Goal: Task Accomplishment & Management: Complete application form

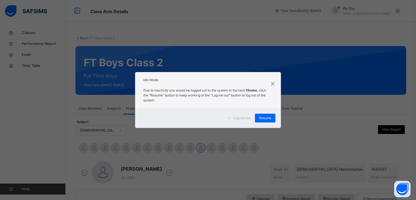
scroll to position [211, 0]
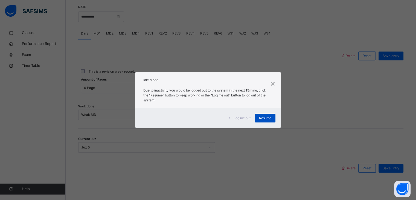
click at [264, 117] on span "Resume" at bounding box center [265, 117] width 12 height 5
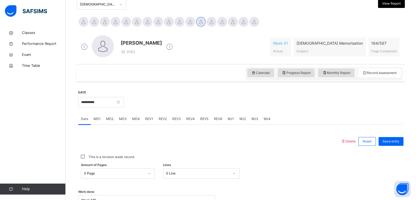
scroll to position [126, 0]
click at [126, 22] on div at bounding box center [126, 22] width 10 height 10
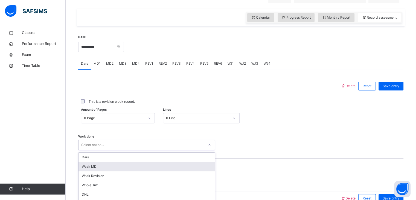
scroll to position [211, 0]
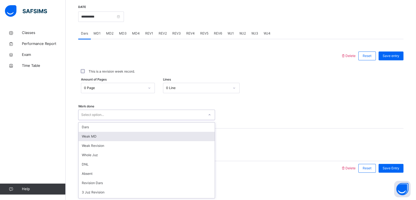
click at [92, 120] on div "option [PERSON_NAME] MD focused, 2 of 16. 16 results available. Use Up and Down…" at bounding box center [146, 114] width 137 height 10
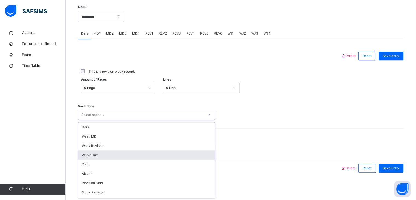
click at [99, 153] on div "Whole Juz" at bounding box center [146, 154] width 136 height 9
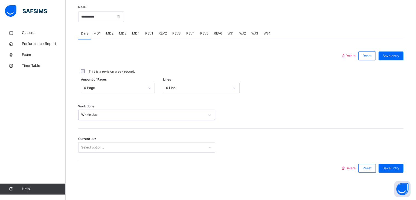
click at [99, 150] on div "Select option..." at bounding box center [92, 147] width 23 height 10
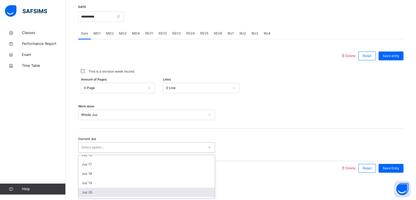
click at [89, 193] on div "Juz 20" at bounding box center [146, 191] width 136 height 9
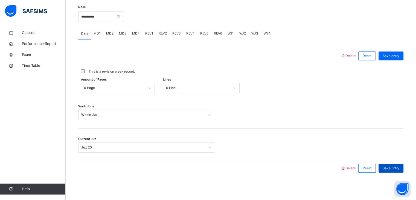
click at [397, 166] on span "Save Entry" at bounding box center [391, 167] width 17 height 5
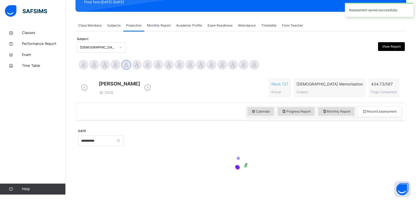
scroll to position [211, 0]
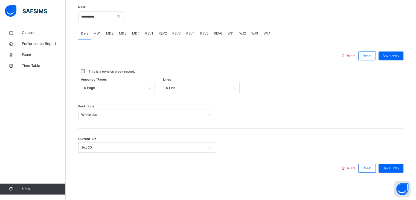
click at [228, 35] on span "WJ1" at bounding box center [231, 33] width 6 height 5
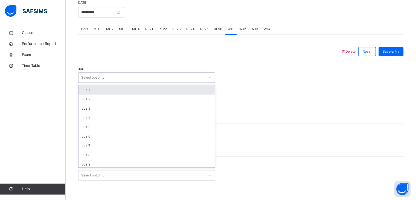
click at [115, 81] on div "Select option..." at bounding box center [141, 77] width 126 height 8
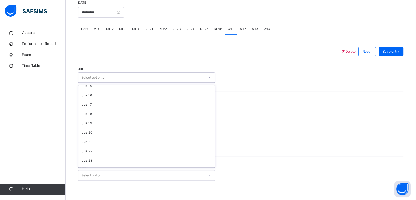
scroll to position [134, 0]
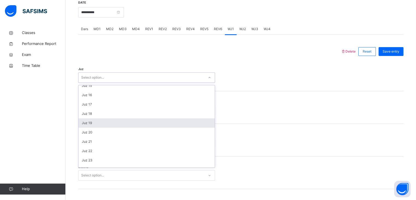
click at [92, 127] on div "Juz 19" at bounding box center [146, 122] width 136 height 9
click at [95, 113] on div "Select option..." at bounding box center [92, 110] width 23 height 10
click at [91, 127] on div "1" at bounding box center [146, 122] width 136 height 9
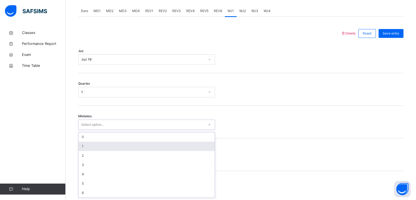
scroll to position [233, 0]
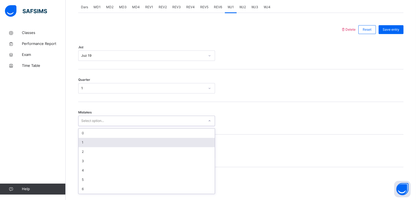
click at [87, 126] on div "option 1 focused, 2 of 7. 7 results available. Use Up and Down to choose option…" at bounding box center [146, 120] width 137 height 10
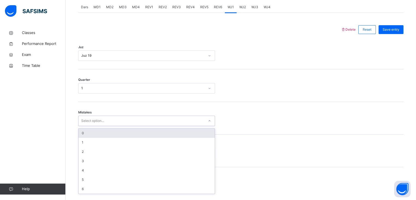
click at [94, 138] on div "0" at bounding box center [146, 132] width 136 height 9
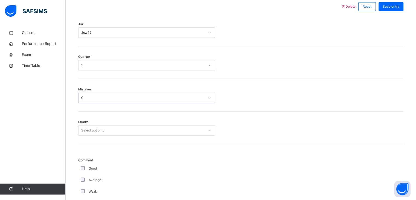
click at [90, 135] on div "Select option..." at bounding box center [146, 130] width 137 height 10
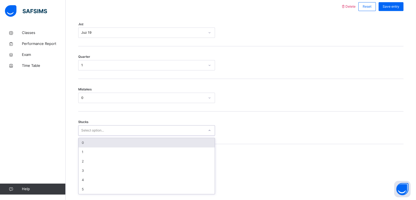
scroll to position [256, 0]
click at [90, 147] on div "0" at bounding box center [146, 142] width 136 height 9
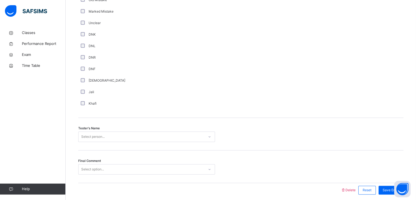
scroll to position [485, 0]
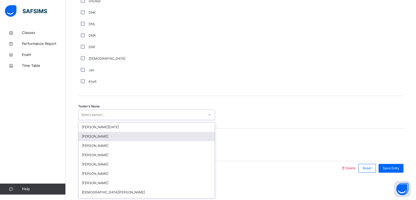
click at [95, 120] on div "option [PERSON_NAME] focused, 2 of 88. 88 results available. Use Up and Down to…" at bounding box center [146, 114] width 137 height 10
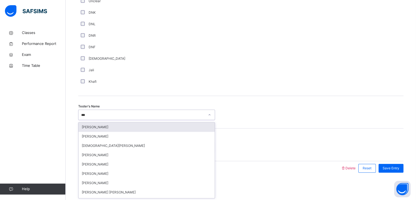
type input "****"
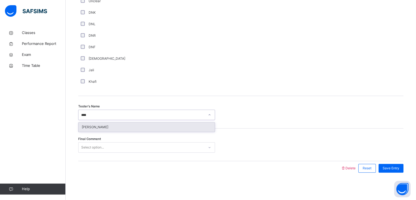
click at [98, 125] on div "[PERSON_NAME]" at bounding box center [146, 126] width 136 height 9
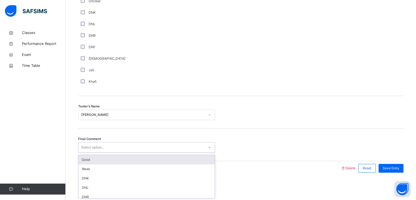
click at [92, 144] on div "Select option..." at bounding box center [92, 147] width 23 height 10
click at [87, 159] on div "Good" at bounding box center [146, 159] width 136 height 9
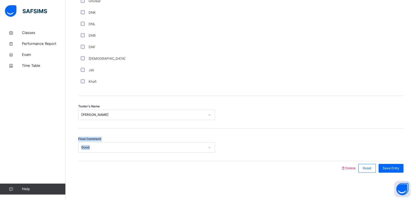
drag, startPoint x: 208, startPoint y: 135, endPoint x: 297, endPoint y: 121, distance: 90.2
click at [397, 168] on span "Save Entry" at bounding box center [391, 167] width 17 height 5
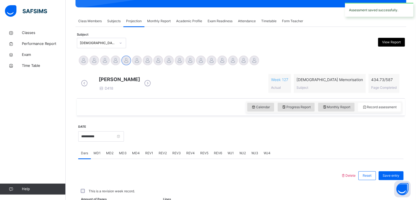
scroll to position [211, 0]
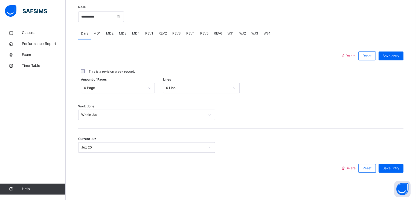
click at [266, 37] on div "WJ4" at bounding box center [267, 33] width 12 height 11
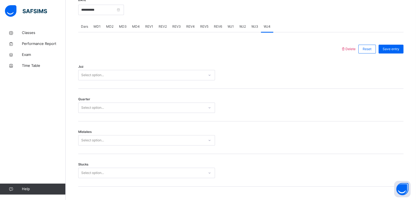
scroll to position [214, 0]
click at [142, 77] on div "Select option..." at bounding box center [141, 75] width 126 height 8
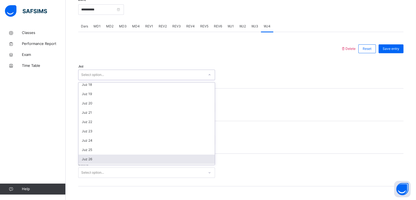
scroll to position [161, 0]
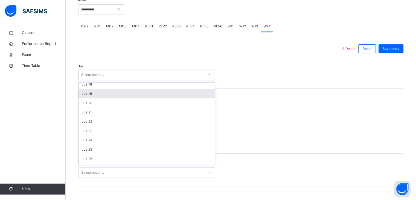
click at [104, 98] on div "Juz 19" at bounding box center [146, 93] width 136 height 9
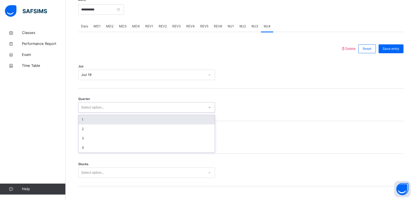
click at [93, 112] on div "Select option..." at bounding box center [92, 107] width 23 height 10
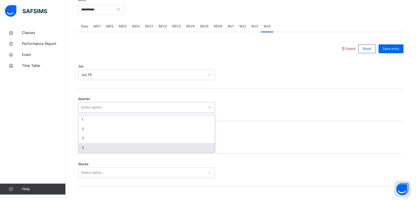
click at [86, 152] on div "4" at bounding box center [146, 147] width 136 height 9
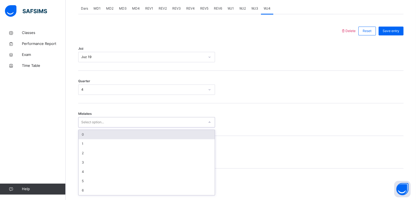
click at [93, 127] on div "option 0 focused, 1 of 7. 7 results available. Use Up and Down to choose option…" at bounding box center [146, 122] width 137 height 10
click at [92, 138] on div "0" at bounding box center [146, 132] width 136 height 9
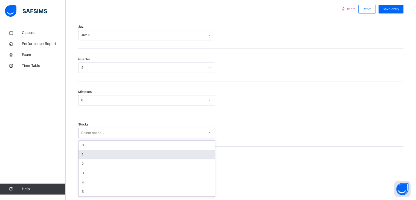
scroll to position [256, 0]
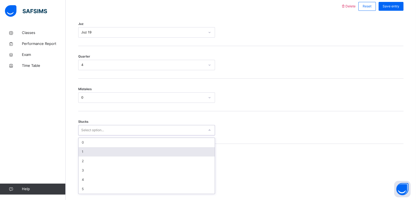
click at [84, 135] on div "option 1 focused, 2 of 6. 6 results available. Use Up and Down to choose option…" at bounding box center [146, 130] width 137 height 10
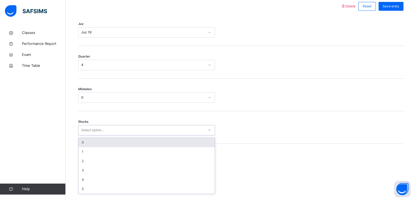
click at [89, 146] on div "0" at bounding box center [146, 142] width 136 height 9
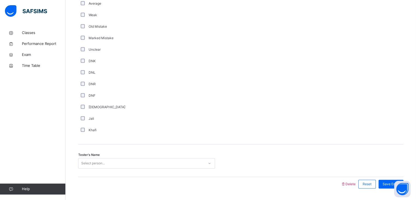
scroll to position [452, 0]
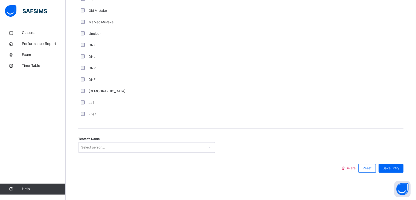
click at [83, 146] on div "Select person..." at bounding box center [93, 147] width 24 height 10
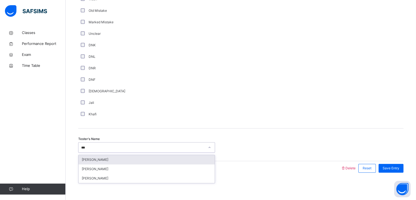
type input "****"
click at [100, 162] on div "[PERSON_NAME]" at bounding box center [146, 159] width 136 height 9
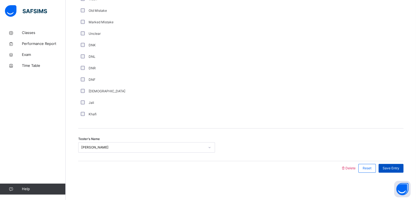
click at [388, 165] on span "Save Entry" at bounding box center [391, 167] width 17 height 5
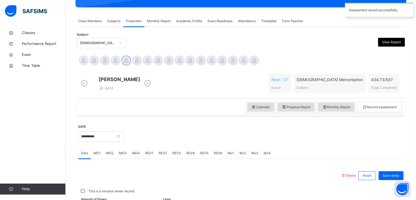
scroll to position [211, 0]
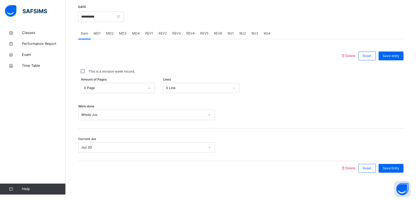
click at [187, 32] on span "REV4" at bounding box center [190, 33] width 8 height 5
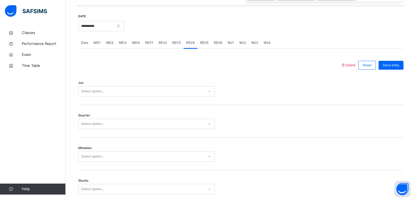
scroll to position [198, 0]
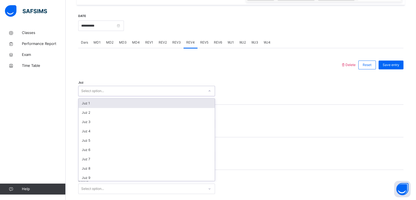
click at [110, 95] on div "Select option..." at bounding box center [141, 91] width 126 height 8
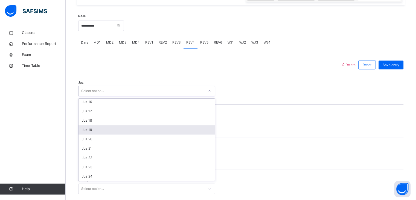
scroll to position [141, 0]
click at [92, 134] on div "Juz 19" at bounding box center [146, 129] width 136 height 9
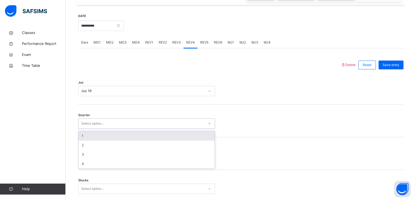
click at [96, 126] on div "Select option..." at bounding box center [92, 123] width 23 height 10
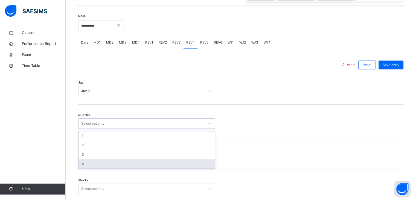
click at [86, 165] on div "4" at bounding box center [146, 163] width 136 height 9
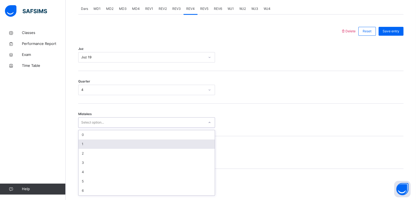
scroll to position [233, 0]
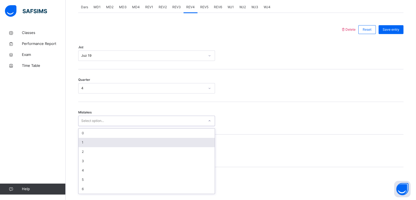
click at [96, 126] on div "option 1 focused, 2 of 7. 7 results available. Use Up and Down to choose option…" at bounding box center [146, 120] width 137 height 10
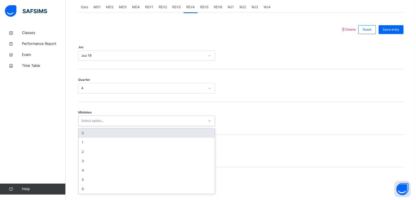
click at [95, 138] on div "0" at bounding box center [146, 132] width 136 height 9
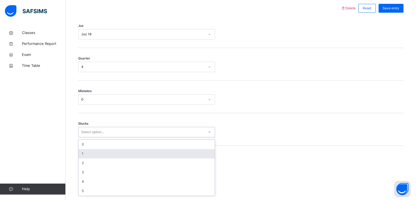
click at [91, 137] on div "option 1 focused, 2 of 6. 6 results available. Use Up and Down to choose option…" at bounding box center [146, 132] width 137 height 10
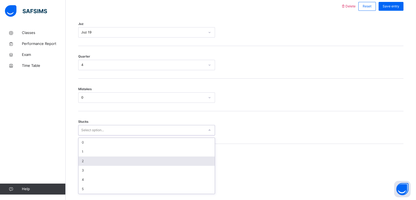
click at [85, 164] on div "2" at bounding box center [146, 160] width 136 height 9
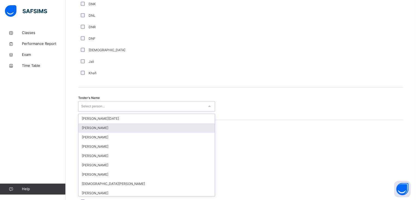
scroll to position [491, 0]
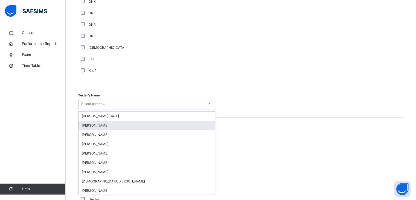
click at [95, 109] on div "option [PERSON_NAME] focused, 2 of 88. 88 results available. Use Up and Down to…" at bounding box center [146, 103] width 137 height 10
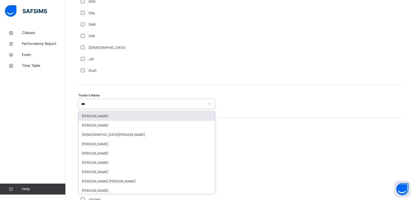
type input "****"
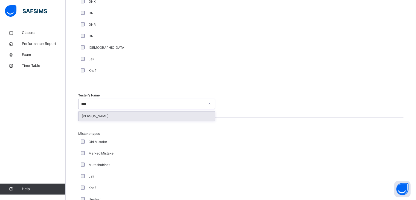
click at [95, 120] on div "[PERSON_NAME]" at bounding box center [146, 115] width 136 height 9
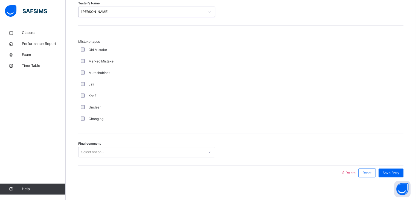
scroll to position [592, 0]
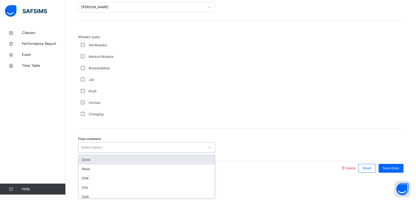
click at [102, 150] on div "Select option..." at bounding box center [92, 147] width 23 height 10
click at [95, 159] on div "Good" at bounding box center [146, 159] width 136 height 9
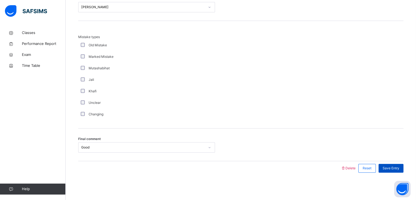
click at [395, 167] on span "Save Entry" at bounding box center [391, 167] width 17 height 5
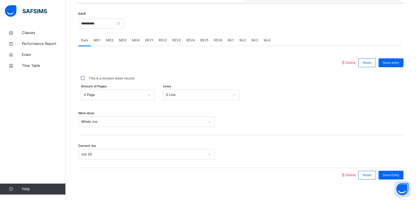
scroll to position [200, 0]
click at [113, 28] on input "**********" at bounding box center [101, 24] width 46 height 10
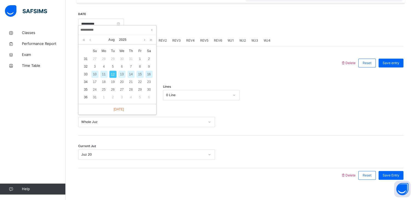
click at [102, 75] on div "11" at bounding box center [103, 74] width 7 height 7
type input "**********"
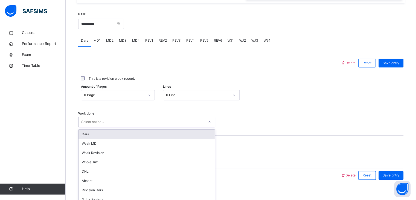
scroll to position [211, 0]
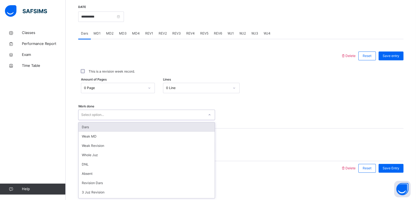
click at [98, 120] on div "option Dars focused, 1 of 16. 16 results available. Use Up and Down to choose o…" at bounding box center [146, 114] width 137 height 10
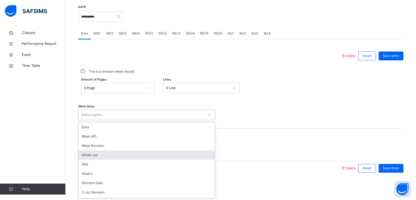
click at [95, 153] on div "Whole Juz" at bounding box center [146, 154] width 136 height 9
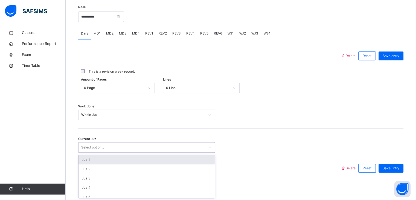
click at [108, 144] on div "Select option..." at bounding box center [141, 147] width 126 height 8
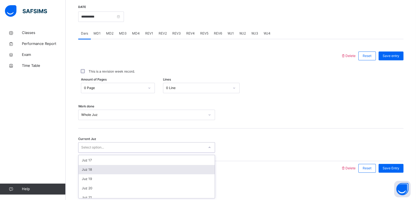
scroll to position [152, 0]
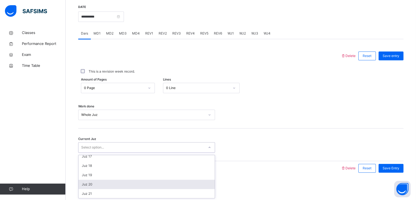
click at [94, 182] on div "Juz 20" at bounding box center [146, 183] width 136 height 9
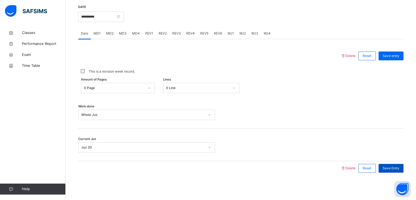
click at [396, 166] on span "Save Entry" at bounding box center [391, 167] width 17 height 5
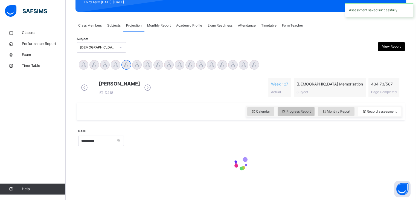
scroll to position [211, 0]
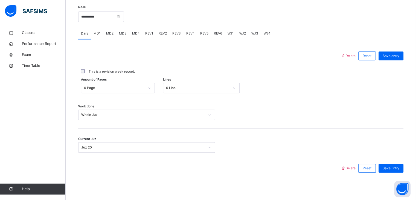
click at [233, 32] on div "WJ1" at bounding box center [231, 33] width 12 height 11
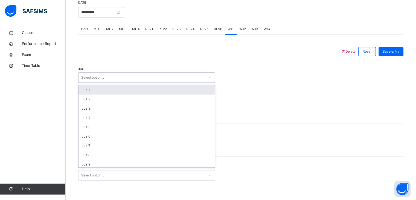
click at [138, 79] on div "Select option..." at bounding box center [141, 77] width 126 height 8
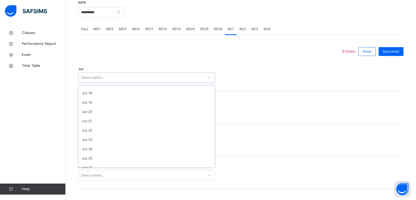
scroll to position [159, 0]
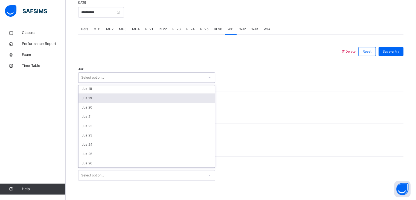
click at [98, 101] on div "Juz 19" at bounding box center [146, 97] width 136 height 9
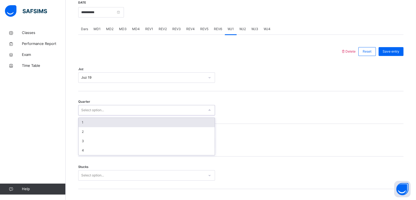
click at [89, 114] on div "Select option..." at bounding box center [92, 110] width 23 height 10
click at [86, 125] on div "1" at bounding box center [146, 122] width 136 height 9
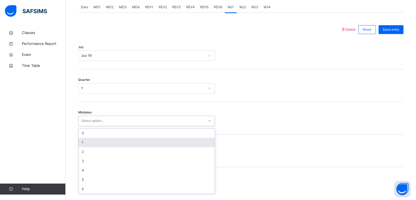
click at [92, 126] on div "option 1 focused, 2 of 7. 7 results available. Use Up and Down to choose option…" at bounding box center [146, 120] width 137 height 10
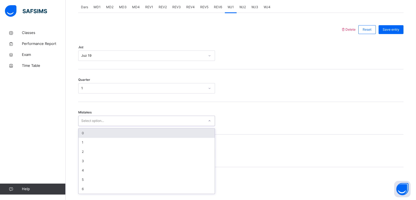
click at [89, 138] on div "0" at bounding box center [146, 132] width 136 height 9
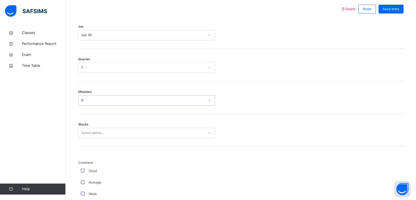
click at [90, 138] on div "Select option..." at bounding box center [146, 132] width 137 height 10
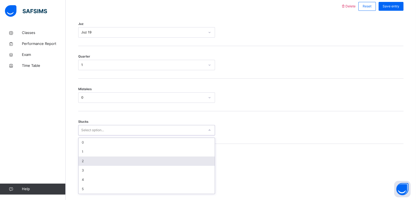
click at [86, 161] on div "2" at bounding box center [146, 160] width 136 height 9
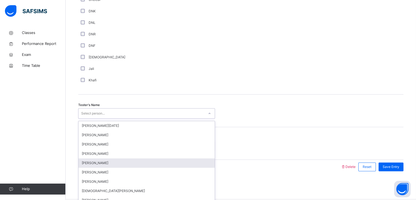
scroll to position [485, 0]
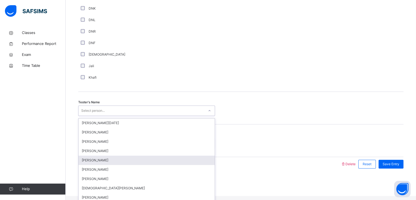
click at [89, 116] on div "option [PERSON_NAME] focused, 5 of 88. 88 results available. Use Up and Down to…" at bounding box center [146, 110] width 137 height 10
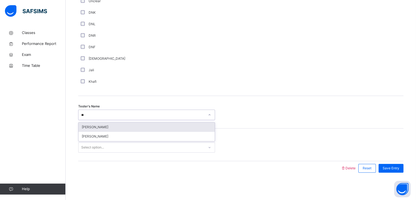
type input "***"
click at [90, 126] on div "[PERSON_NAME]" at bounding box center [146, 126] width 136 height 9
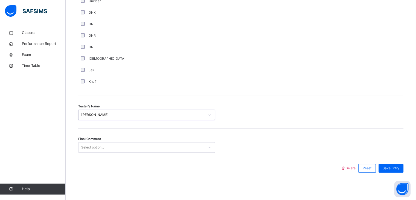
click at [92, 149] on div "Select option..." at bounding box center [92, 147] width 23 height 10
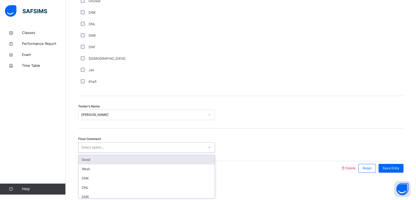
click at [91, 159] on div "Good" at bounding box center [146, 159] width 136 height 9
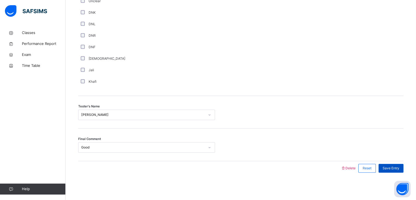
click at [396, 169] on span "Save Entry" at bounding box center [391, 167] width 17 height 5
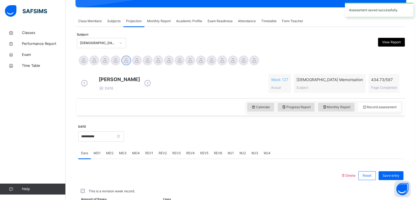
scroll to position [211, 0]
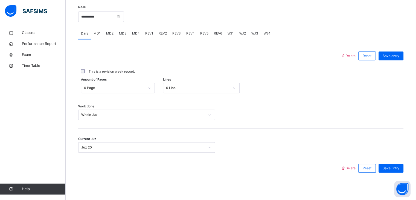
click at [243, 30] on div "WJ2" at bounding box center [243, 33] width 12 height 11
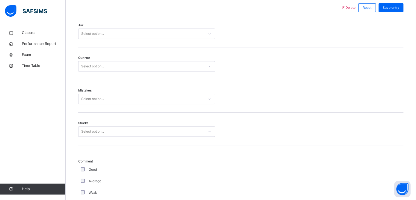
scroll to position [255, 0]
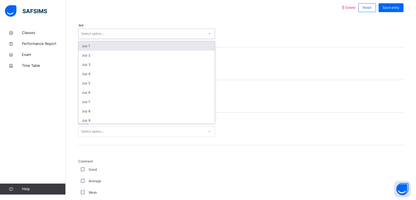
click at [156, 38] on div "Select option..." at bounding box center [141, 34] width 126 height 8
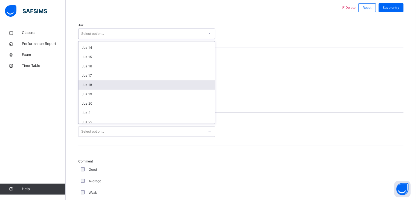
scroll to position [128, 0]
click at [128, 90] on div "Juz 19" at bounding box center [146, 85] width 136 height 9
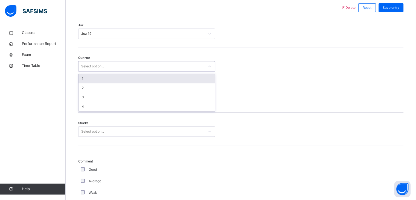
click at [132, 71] on div "Select option..." at bounding box center [141, 66] width 126 height 8
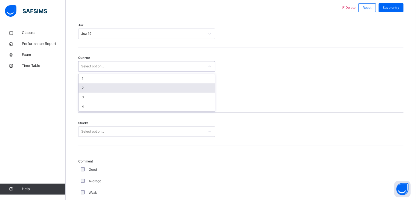
click at [100, 92] on div "2" at bounding box center [146, 87] width 136 height 9
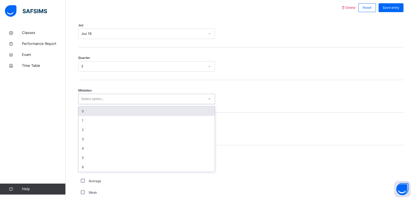
click at [94, 101] on div "Select option..." at bounding box center [92, 99] width 23 height 10
click at [93, 115] on div "0" at bounding box center [146, 110] width 136 height 9
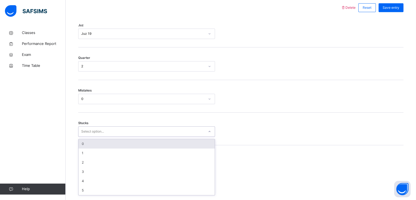
click at [88, 135] on div "Select option..." at bounding box center [92, 131] width 23 height 10
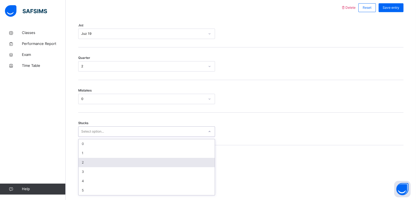
click at [85, 163] on div "2" at bounding box center [146, 162] width 136 height 9
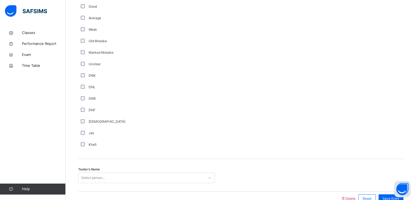
scroll to position [452, 0]
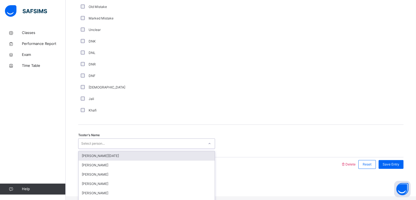
click at [94, 148] on div "Select person..." at bounding box center [93, 143] width 24 height 10
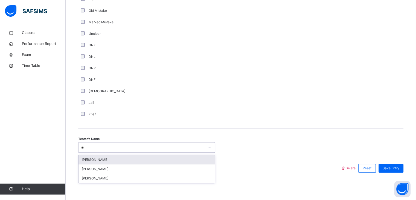
type input "***"
click at [100, 159] on div "[PERSON_NAME]" at bounding box center [146, 159] width 136 height 9
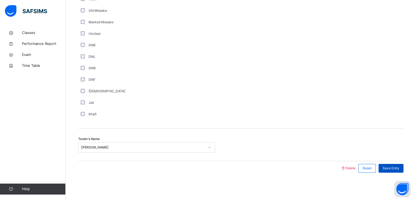
click at [403, 168] on div "Save Entry" at bounding box center [390, 168] width 25 height 9
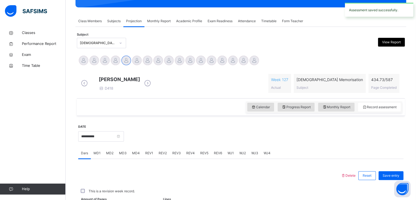
scroll to position [211, 0]
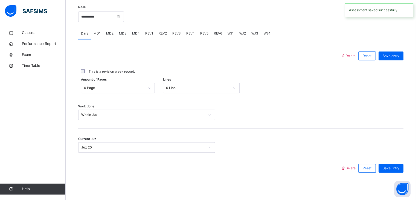
click at [258, 34] on div "WJ3" at bounding box center [255, 33] width 12 height 11
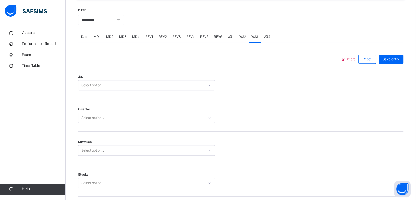
scroll to position [206, 0]
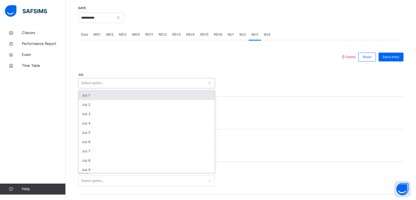
click at [143, 87] on div "Select option..." at bounding box center [141, 83] width 126 height 8
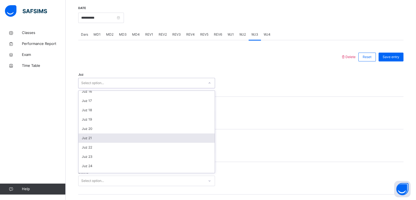
scroll to position [143, 0]
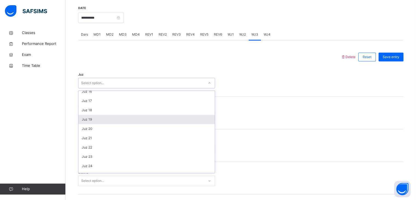
click at [95, 122] on div "Juz 19" at bounding box center [146, 119] width 136 height 9
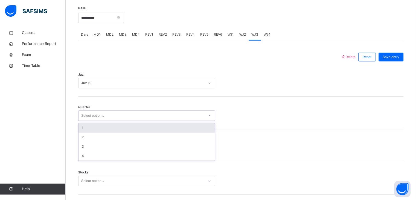
click at [95, 119] on div "Select option..." at bounding box center [92, 115] width 23 height 10
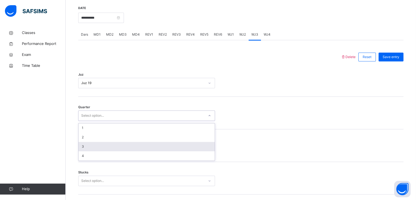
click at [87, 151] on div "3" at bounding box center [146, 146] width 136 height 9
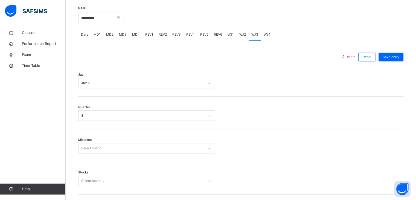
click at [83, 157] on div "Mistakes Select option..." at bounding box center [240, 145] width 325 height 33
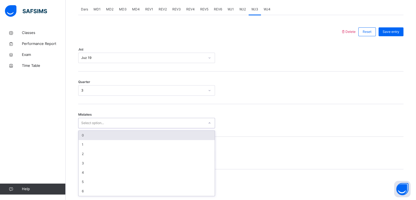
click at [84, 128] on div "option 0 focused, 1 of 7. 7 results available. Use Up and Down to choose option…" at bounding box center [146, 123] width 137 height 10
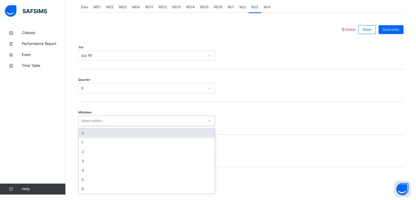
click at [92, 137] on div "0" at bounding box center [146, 132] width 136 height 9
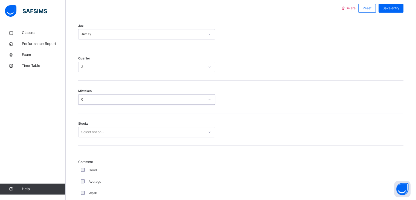
click at [87, 137] on div "Select option..." at bounding box center [146, 132] width 137 height 10
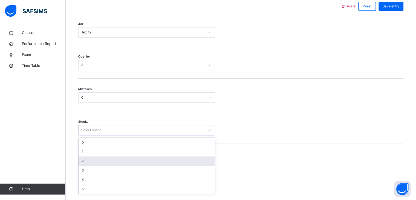
click at [88, 165] on div "2" at bounding box center [146, 160] width 136 height 9
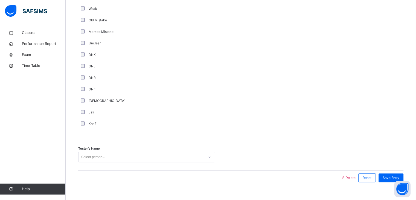
scroll to position [452, 0]
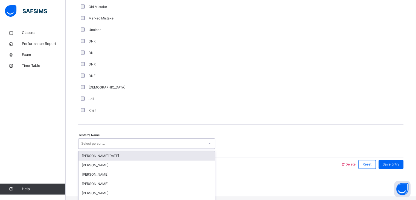
click at [97, 147] on div "Select person..." at bounding box center [93, 143] width 24 height 10
type input "***"
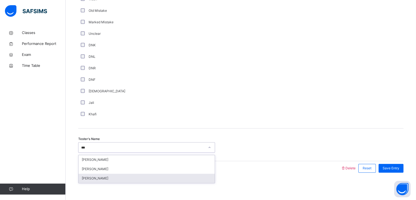
click at [103, 179] on div "[PERSON_NAME]" at bounding box center [146, 177] width 136 height 9
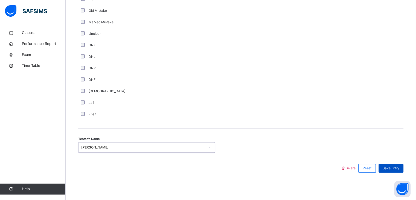
click at [390, 171] on div "Save Entry" at bounding box center [390, 168] width 25 height 9
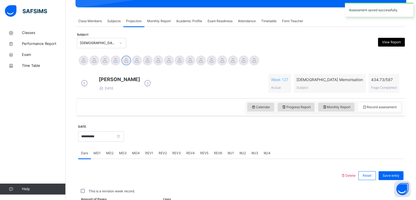
scroll to position [211, 0]
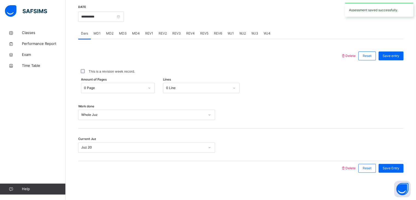
click at [269, 36] on div "WJ4" at bounding box center [267, 33] width 12 height 11
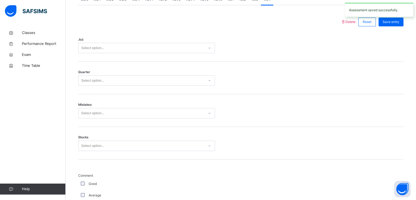
scroll to position [236, 0]
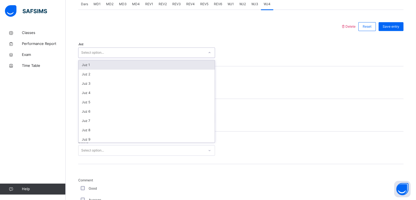
click at [102, 56] on div "Select option..." at bounding box center [92, 52] width 23 height 10
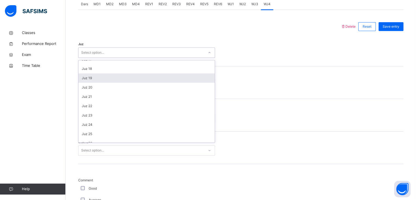
click at [96, 83] on div "Juz 19" at bounding box center [146, 77] width 136 height 9
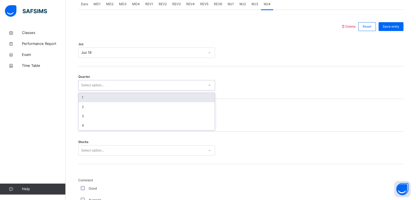
click at [96, 85] on div "Select option..." at bounding box center [92, 85] width 23 height 10
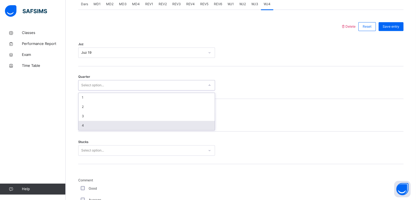
click at [91, 130] on div "4" at bounding box center [146, 125] width 136 height 9
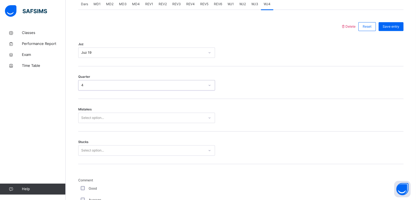
click at [96, 123] on div "Select option..." at bounding box center [92, 117] width 23 height 10
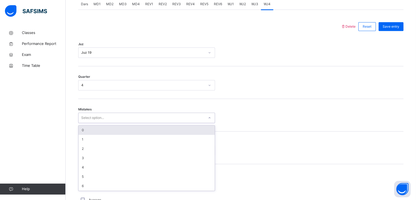
click at [88, 132] on div "0" at bounding box center [146, 129] width 136 height 9
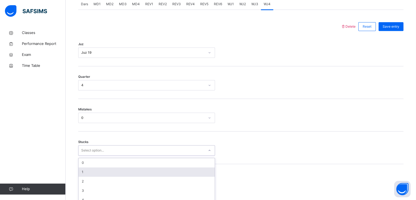
scroll to position [256, 0]
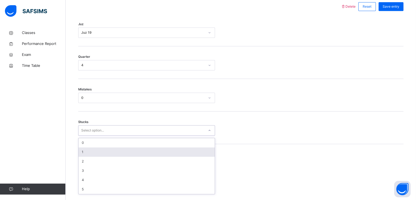
click at [88, 135] on div "option 1 focused, 2 of 6. 6 results available. Use Up and Down to choose option…" at bounding box center [146, 130] width 137 height 10
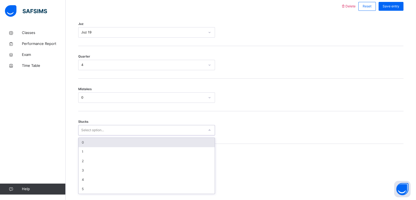
click at [93, 147] on div "0" at bounding box center [146, 142] width 136 height 9
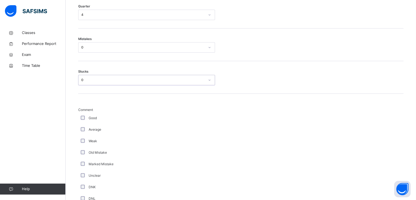
scroll to position [307, 0]
click at [82, 120] on div "Good" at bounding box center [147, 117] width 134 height 5
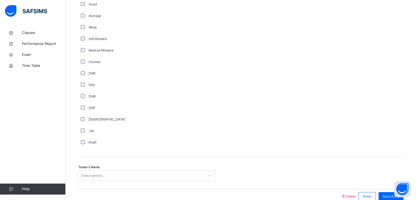
scroll to position [452, 0]
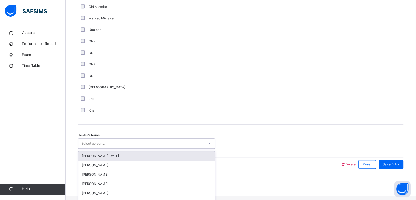
click at [100, 148] on div "Select person..." at bounding box center [93, 143] width 24 height 10
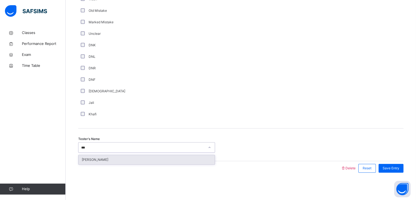
type input "****"
click at [101, 161] on div "[PERSON_NAME]" at bounding box center [146, 159] width 136 height 9
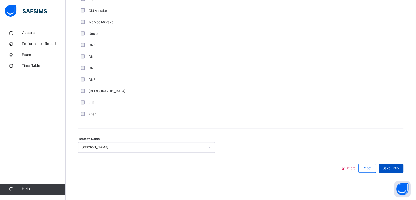
click at [390, 164] on div "Save Entry" at bounding box center [390, 168] width 25 height 9
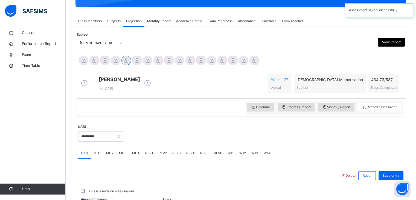
scroll to position [211, 0]
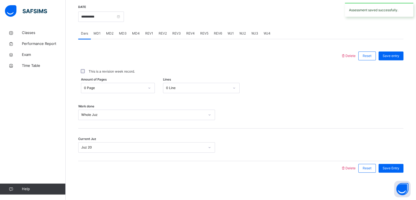
click at [191, 34] on span "REV4" at bounding box center [190, 33] width 8 height 5
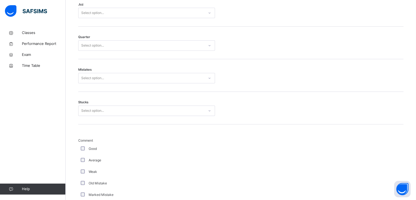
scroll to position [254, 0]
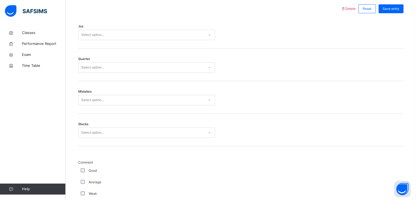
click at [175, 39] on div "Select option..." at bounding box center [141, 35] width 126 height 8
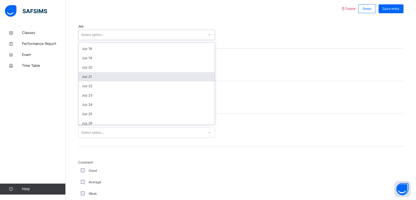
scroll to position [149, 0]
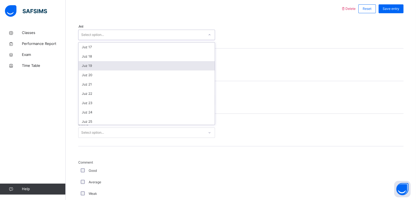
click at [107, 70] on div "Juz 19" at bounding box center [146, 65] width 136 height 9
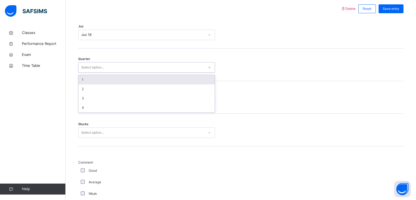
click at [98, 68] on div "Select option..." at bounding box center [92, 67] width 23 height 10
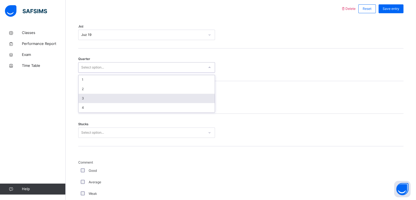
click at [90, 100] on div "3" at bounding box center [146, 98] width 136 height 9
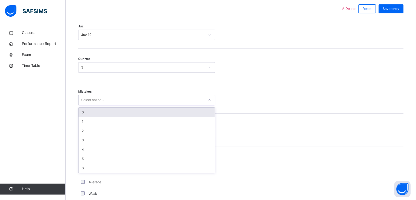
click at [90, 100] on div "Select option..." at bounding box center [92, 100] width 23 height 10
click at [87, 113] on div "0" at bounding box center [146, 111] width 136 height 9
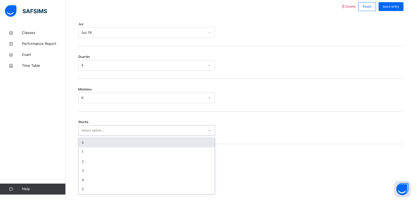
scroll to position [256, 0]
drag, startPoint x: 95, startPoint y: 135, endPoint x: 94, endPoint y: 141, distance: 5.3
click at [94, 141] on div "Stucks option 0 focused, 1 of 6. 6 results available. Use Up and Down to choose…" at bounding box center [240, 127] width 325 height 33
click at [94, 145] on div "0" at bounding box center [146, 142] width 136 height 9
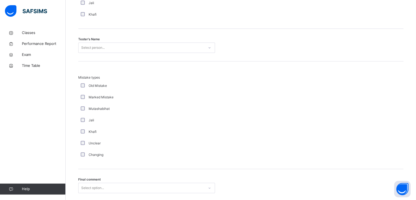
scroll to position [548, 0]
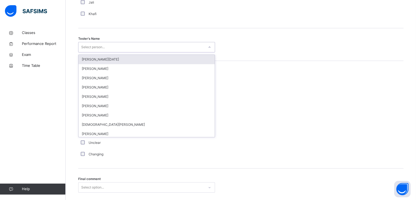
click at [100, 49] on div "Select person..." at bounding box center [93, 47] width 24 height 10
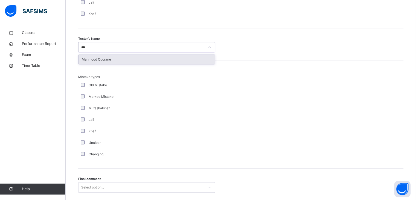
type input "****"
click at [95, 59] on div "Mahmood Quorane" at bounding box center [146, 59] width 136 height 9
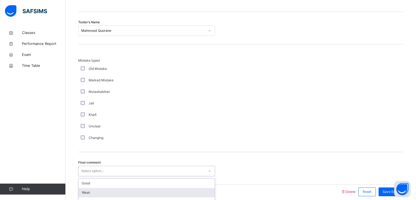
scroll to position [592, 0]
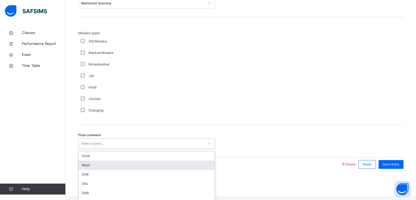
click at [87, 148] on div "option Weak focused, 2 of 6. 6 results available. Use Up and Down to choose opt…" at bounding box center [146, 143] width 137 height 10
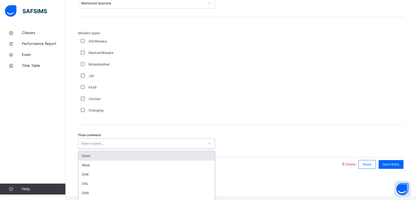
click at [92, 160] on div "Good" at bounding box center [146, 155] width 136 height 9
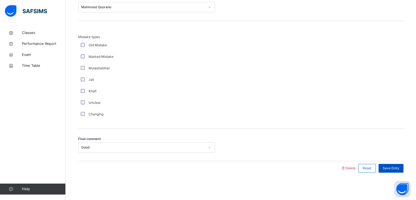
click at [390, 168] on span "Save Entry" at bounding box center [391, 167] width 17 height 5
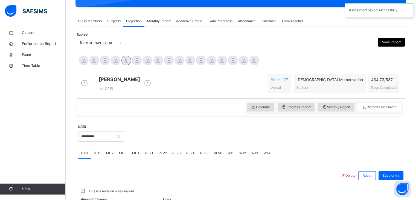
scroll to position [211, 0]
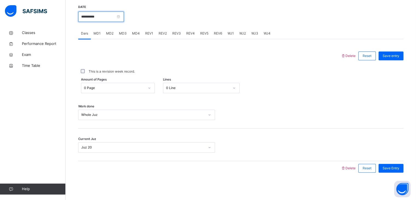
click at [105, 16] on input "**********" at bounding box center [101, 16] width 46 height 10
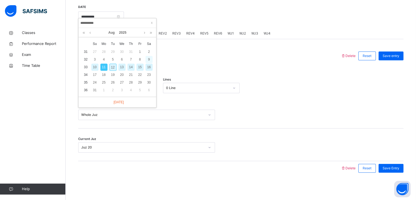
click at [151, 56] on div "9" at bounding box center [148, 59] width 7 height 7
type input "**********"
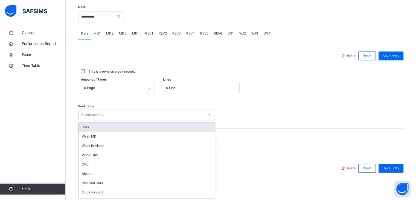
click at [96, 115] on div "Select option..." at bounding box center [92, 114] width 23 height 10
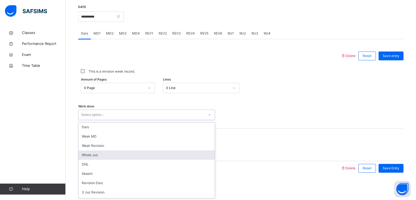
click at [96, 155] on div "Whole Juz" at bounding box center [146, 154] width 136 height 9
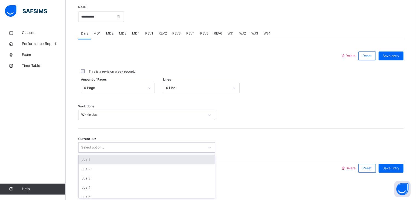
click at [94, 148] on div "Select option..." at bounding box center [92, 147] width 23 height 10
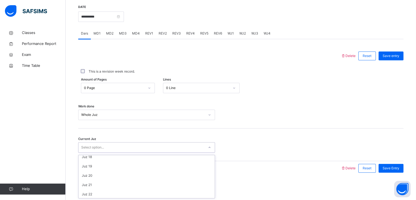
scroll to position [160, 0]
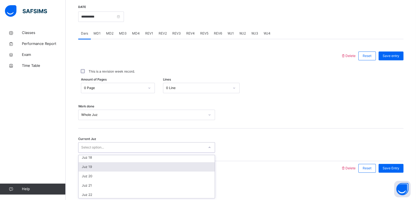
click at [96, 170] on div "Juz 19" at bounding box center [146, 166] width 136 height 9
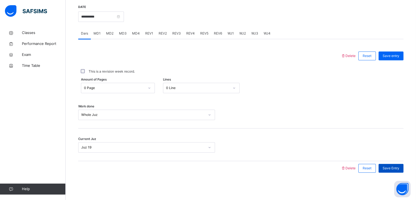
click at [394, 169] on span "Save Entry" at bounding box center [391, 167] width 17 height 5
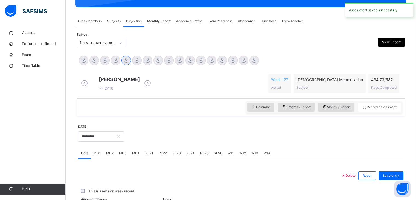
scroll to position [211, 0]
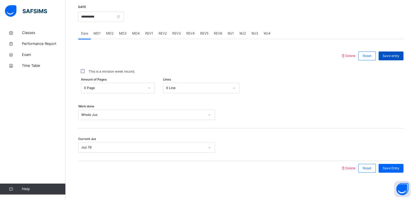
click at [398, 53] on span "Save entry" at bounding box center [391, 55] width 17 height 5
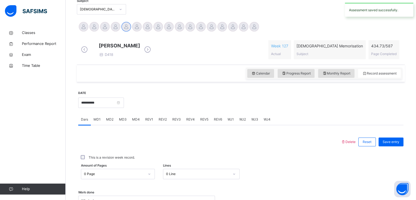
scroll to position [148, 0]
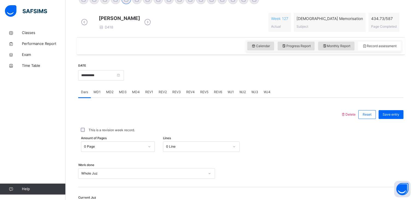
click at [233, 97] on div "WJ1" at bounding box center [231, 91] width 12 height 11
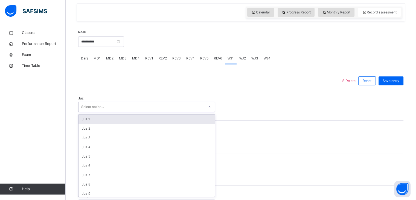
click at [104, 112] on div "option Juz 1 focused, 1 of 30. 30 results available. Use Up and Down to choose …" at bounding box center [146, 106] width 137 height 10
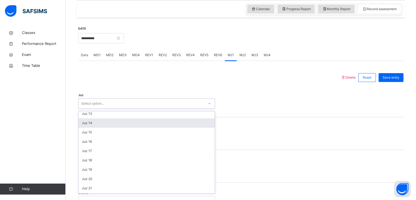
scroll to position [115, 0]
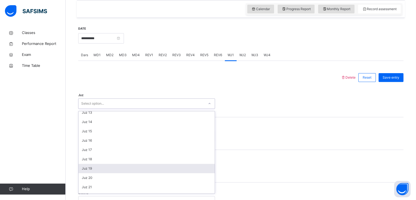
click at [88, 173] on div "Juz 19" at bounding box center [146, 168] width 136 height 9
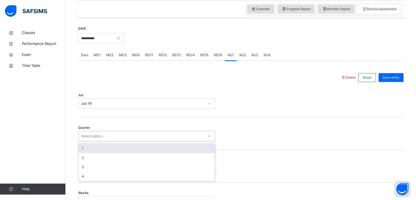
click at [94, 140] on div "Select option..." at bounding box center [92, 136] width 23 height 10
click at [91, 153] on div "1" at bounding box center [146, 148] width 136 height 9
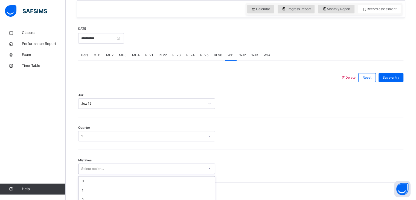
scroll to position [233, 0]
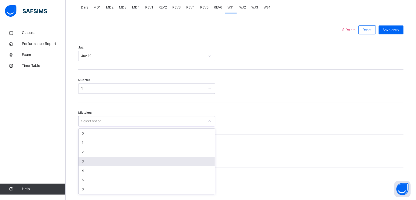
click at [88, 126] on div "option 3 focused, 4 of 7. 7 results available. Use Up and Down to choose option…" at bounding box center [146, 121] width 137 height 10
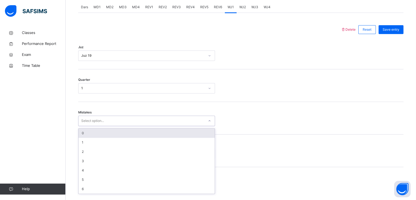
click at [88, 133] on div "0" at bounding box center [146, 132] width 136 height 9
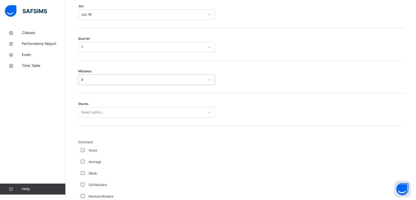
scroll to position [275, 0]
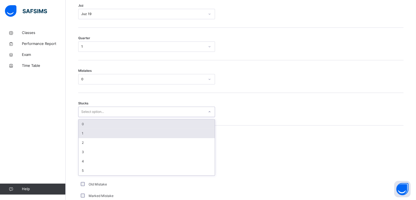
drag, startPoint x: 89, startPoint y: 115, endPoint x: 83, endPoint y: 137, distance: 23.1
click at [83, 117] on div "option 0 focused, 1 of 6. 6 results available. Use Up and Down to choose option…" at bounding box center [146, 111] width 137 height 10
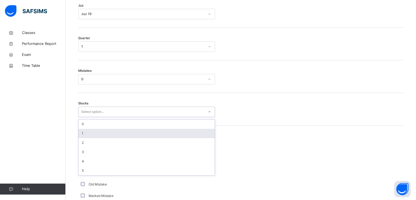
click at [83, 137] on div "1" at bounding box center [146, 133] width 136 height 9
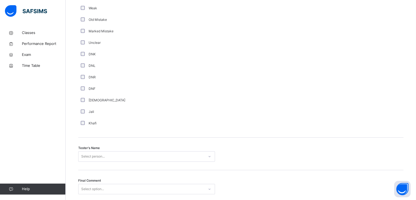
scroll to position [485, 0]
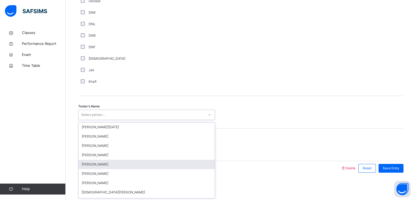
click at [92, 120] on div "option [PERSON_NAME] focused, 5 of 88. 88 results available. Use Up and Down to…" at bounding box center [146, 114] width 137 height 10
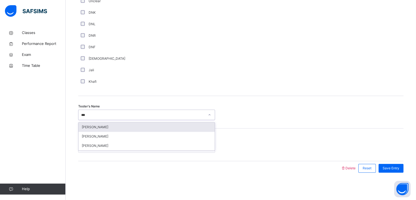
type input "****"
click at [95, 125] on div "[PERSON_NAME]" at bounding box center [146, 126] width 136 height 9
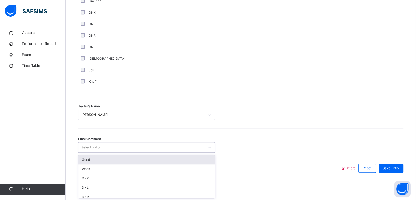
click at [98, 146] on div "Select option..." at bounding box center [92, 147] width 23 height 10
click at [95, 162] on div "Good" at bounding box center [146, 159] width 136 height 9
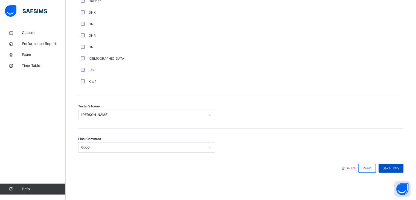
click at [395, 167] on span "Save Entry" at bounding box center [391, 167] width 17 height 5
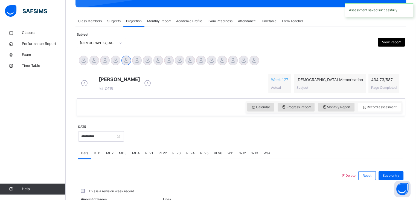
scroll to position [211, 0]
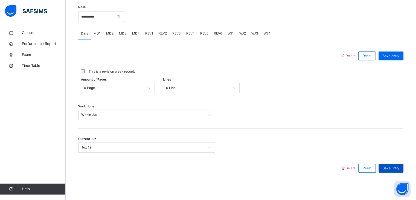
click at [397, 171] on div "Save Entry" at bounding box center [390, 168] width 25 height 9
click at [241, 35] on span "WJ2" at bounding box center [242, 33] width 7 height 5
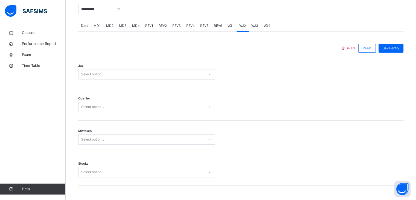
scroll to position [214, 0]
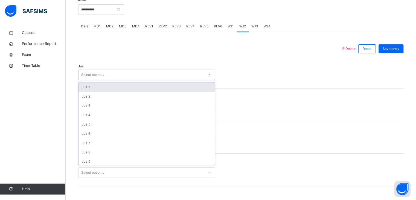
click at [118, 78] on div "Select option..." at bounding box center [141, 75] width 126 height 8
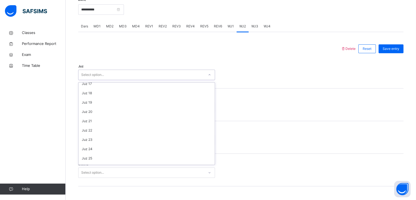
scroll to position [154, 0]
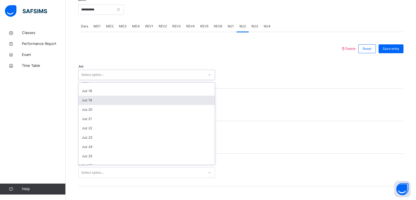
click at [108, 102] on div "Juz 19" at bounding box center [146, 99] width 136 height 9
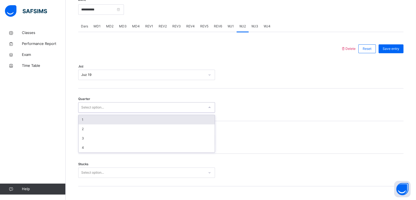
click at [104, 107] on div "Select option..." at bounding box center [141, 107] width 126 height 8
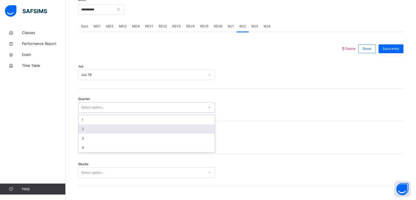
click at [88, 133] on div "2" at bounding box center [146, 128] width 136 height 9
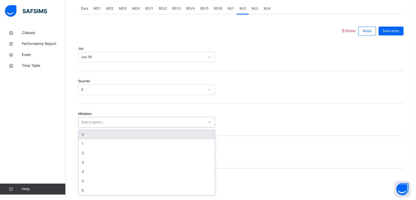
click at [91, 127] on div "option 0 focused, 1 of 7. 7 results available. Use Up and Down to choose option…" at bounding box center [146, 122] width 137 height 10
click at [88, 134] on div "0" at bounding box center [146, 132] width 136 height 9
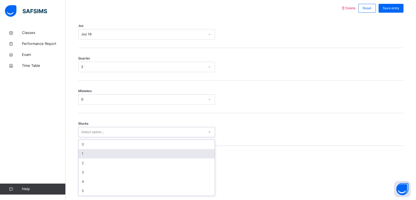
scroll to position [256, 0]
click at [91, 135] on div "option 1 focused, 2 of 6. 6 results available. Use Up and Down to choose option…" at bounding box center [146, 130] width 137 height 10
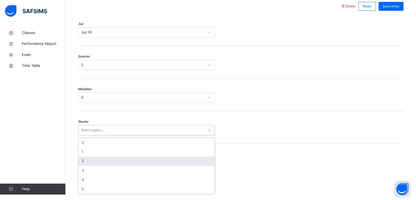
click at [91, 164] on div "2" at bounding box center [146, 160] width 136 height 9
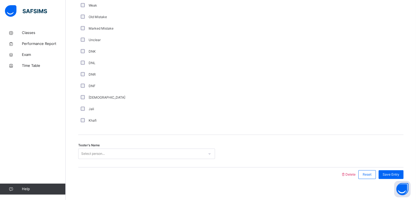
scroll to position [452, 0]
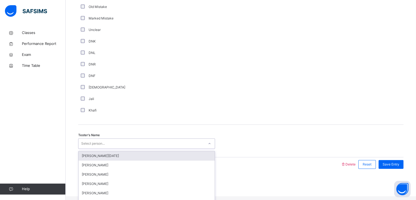
click at [91, 144] on div "Select person..." at bounding box center [93, 143] width 24 height 10
type input "*"
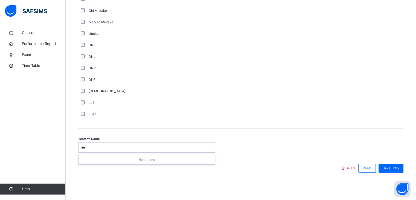
scroll to position [0, 0]
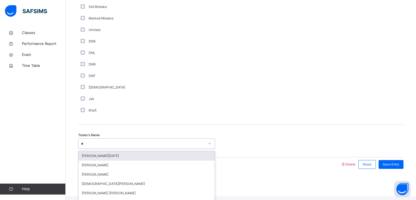
type input "**"
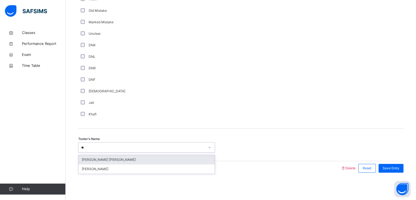
click at [98, 158] on div "[PERSON_NAME] [PERSON_NAME]" at bounding box center [146, 159] width 136 height 9
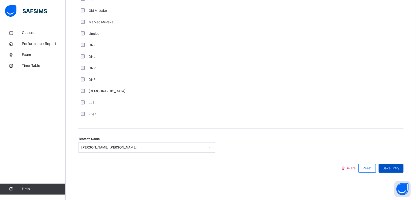
click at [392, 171] on div "Save Entry" at bounding box center [390, 168] width 25 height 9
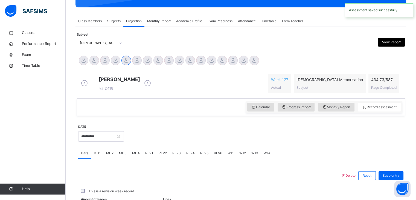
scroll to position [211, 0]
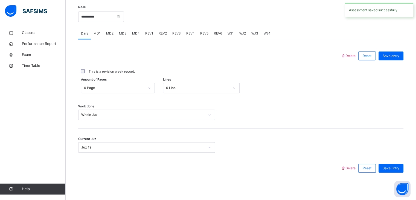
click at [252, 33] on span "WJ3" at bounding box center [254, 33] width 7 height 5
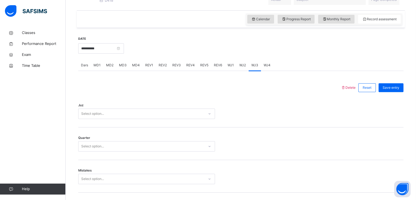
scroll to position [188, 0]
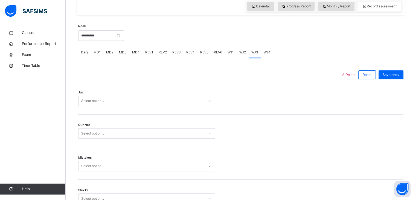
click at [123, 105] on div "Select option..." at bounding box center [141, 101] width 126 height 8
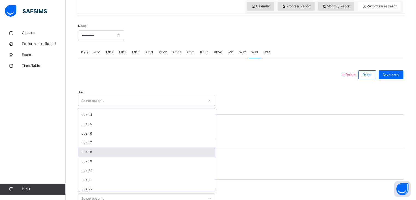
scroll to position [122, 0]
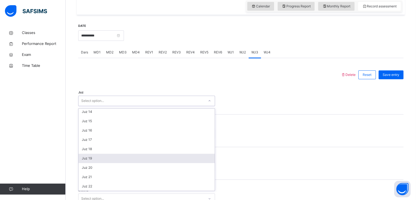
click at [92, 163] on div "Juz 19" at bounding box center [146, 157] width 136 height 9
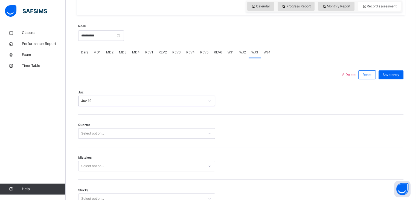
click at [103, 138] on div "Select option..." at bounding box center [92, 133] width 23 height 10
click at [85, 169] on div "3" at bounding box center [146, 163] width 136 height 9
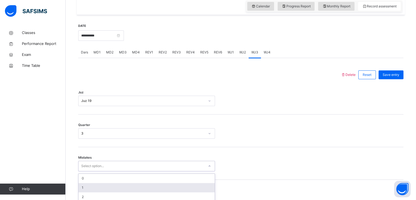
scroll to position [233, 0]
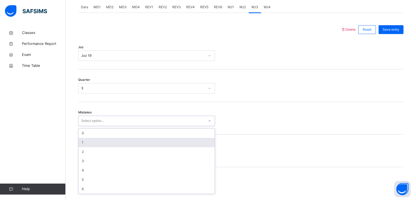
click at [90, 126] on div "option 1 focused, 2 of 7. 7 results available. Use Up and Down to choose option…" at bounding box center [146, 120] width 137 height 10
click at [97, 144] on div "1" at bounding box center [146, 142] width 136 height 9
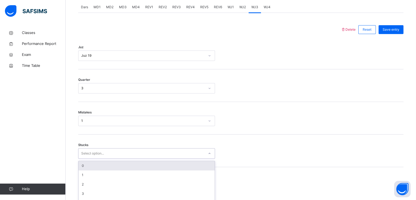
scroll to position [256, 0]
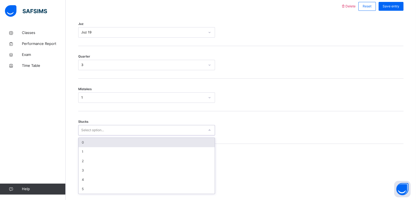
click at [94, 135] on div "option 0 focused, 1 of 6. 6 results available. Use Up and Down to choose option…" at bounding box center [146, 130] width 137 height 10
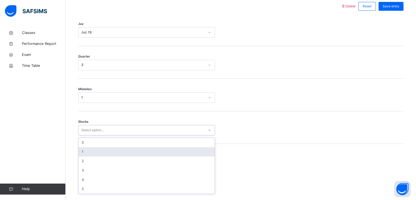
click at [88, 156] on div "1" at bounding box center [146, 151] width 136 height 9
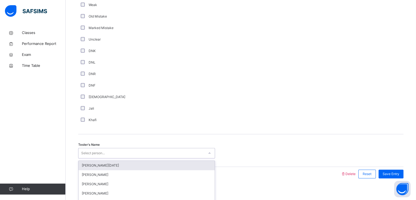
scroll to position [452, 0]
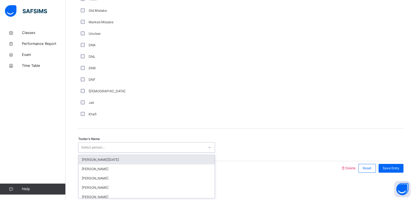
click at [94, 153] on div "Tester's Name option [PERSON_NAME][DATE] focused, 1 of 88. 88 results available…" at bounding box center [240, 144] width 325 height 33
type input "***"
click at [96, 158] on div "[PERSON_NAME]" at bounding box center [146, 159] width 136 height 9
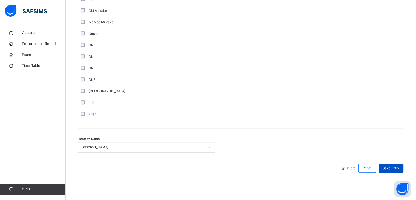
click at [399, 169] on span "Save Entry" at bounding box center [391, 167] width 17 height 5
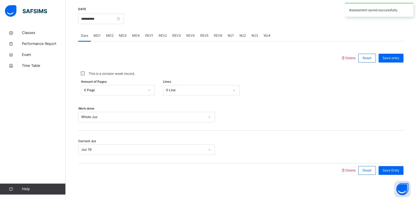
scroll to position [205, 0]
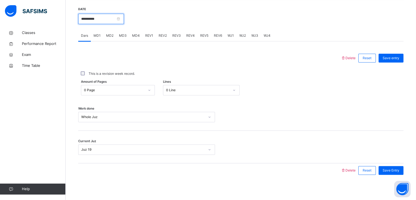
click at [113, 24] on input "**********" at bounding box center [101, 19] width 46 height 10
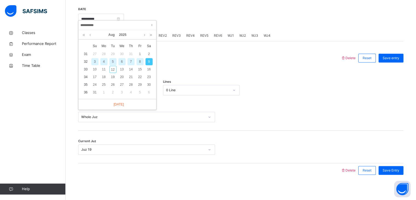
click at [140, 59] on div "8" at bounding box center [139, 61] width 7 height 7
type input "**********"
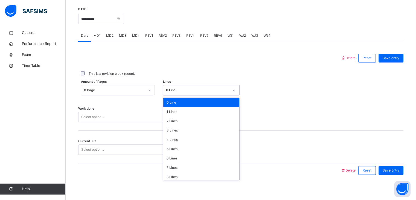
click at [173, 94] on div "0 Line" at bounding box center [196, 90] width 66 height 8
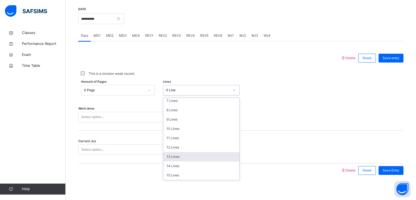
click at [189, 161] on div "13 Lines" at bounding box center [201, 156] width 76 height 9
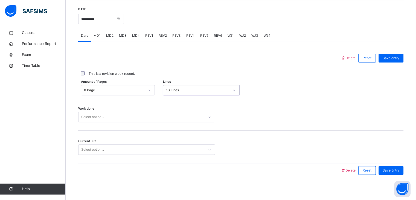
scroll to position [211, 0]
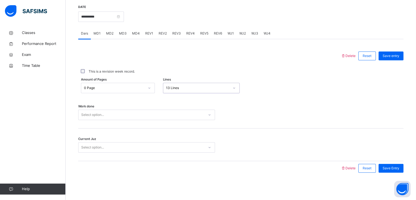
click at [147, 120] on div "Select option..." at bounding box center [146, 114] width 137 height 10
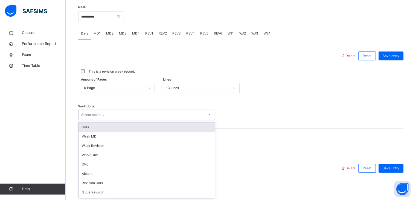
click at [120, 125] on div "Dars" at bounding box center [146, 126] width 136 height 9
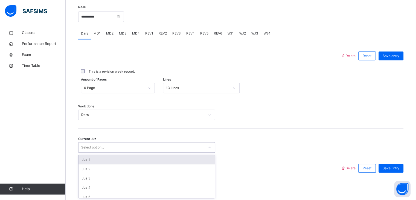
click at [117, 145] on div "Select option..." at bounding box center [141, 147] width 126 height 8
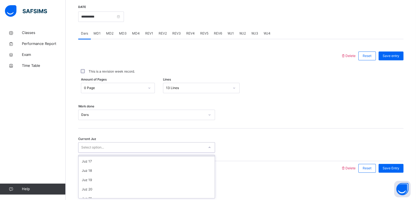
scroll to position [147, 0]
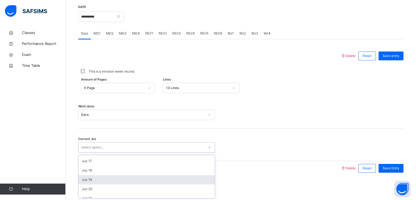
click at [100, 176] on div "Juz 19" at bounding box center [146, 179] width 136 height 9
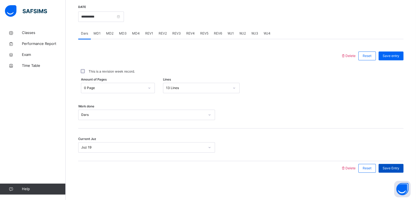
click at [389, 170] on span "Save Entry" at bounding box center [391, 167] width 17 height 5
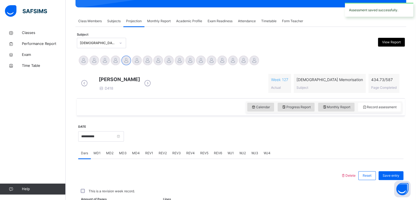
scroll to position [211, 0]
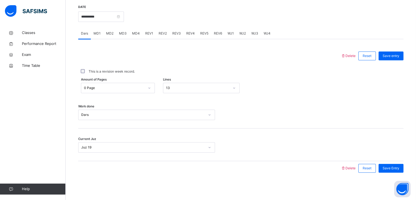
click at [109, 32] on span "MD2" at bounding box center [109, 33] width 7 height 5
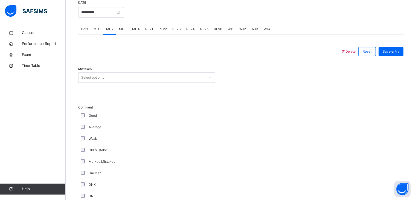
scroll to position [207, 0]
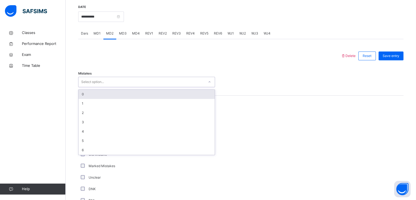
click at [101, 81] on div "Select option..." at bounding box center [146, 82] width 137 height 10
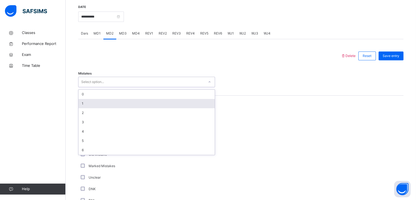
click at [95, 105] on div "1" at bounding box center [146, 103] width 136 height 9
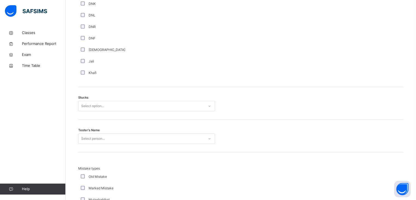
scroll to position [393, 0]
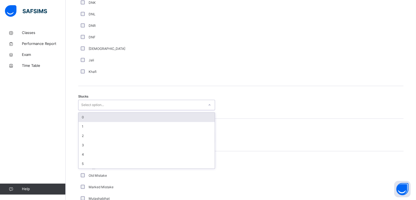
click at [94, 109] on div "Select option..." at bounding box center [92, 105] width 23 height 10
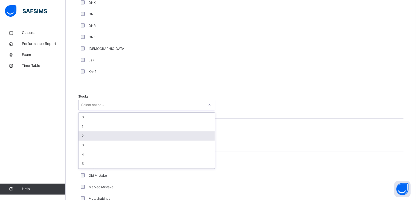
click at [89, 140] on div "2" at bounding box center [146, 135] width 136 height 9
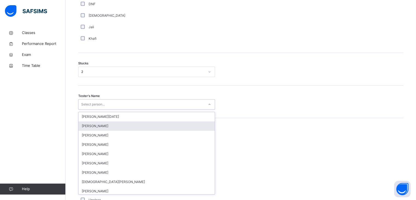
click at [89, 109] on div "option [PERSON_NAME] focused, 2 of 88. 88 results available. Use Up and Down to…" at bounding box center [146, 104] width 137 height 10
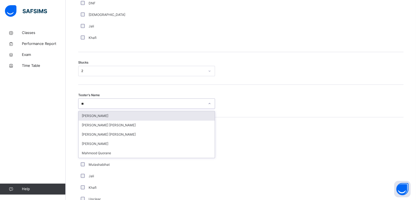
type input "***"
click at [93, 120] on div "Mahmood Quorane" at bounding box center [146, 115] width 136 height 9
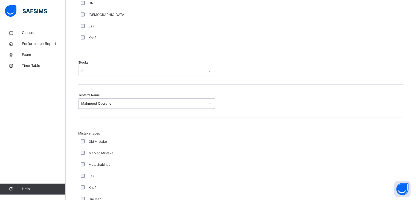
scroll to position [527, 0]
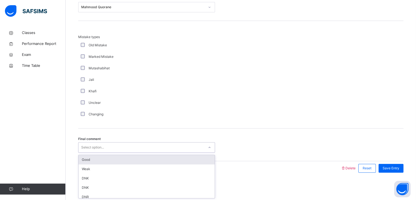
click at [95, 147] on div "Select option..." at bounding box center [92, 147] width 23 height 10
click at [93, 157] on div "Good" at bounding box center [146, 159] width 136 height 9
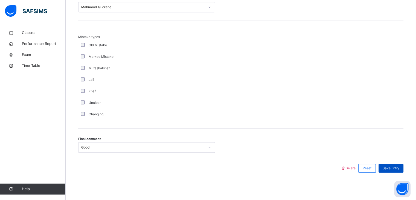
click at [403, 171] on div "Save Entry" at bounding box center [390, 168] width 25 height 9
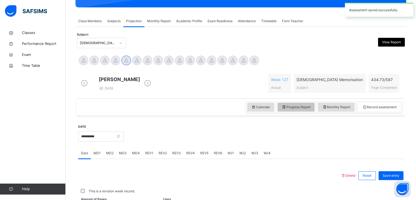
scroll to position [211, 0]
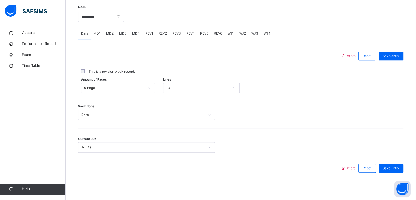
click at [140, 35] on div "MD4" at bounding box center [135, 33] width 13 height 11
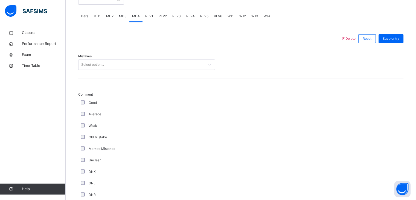
scroll to position [203, 0]
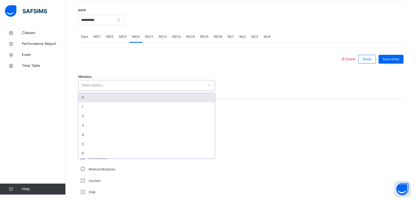
click at [96, 90] on div "Select option..." at bounding box center [92, 85] width 23 height 10
click at [89, 101] on div "0" at bounding box center [146, 97] width 136 height 9
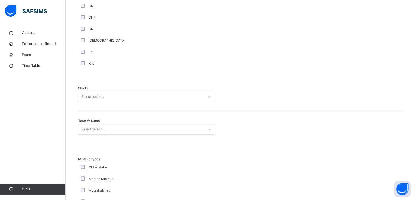
scroll to position [401, 0]
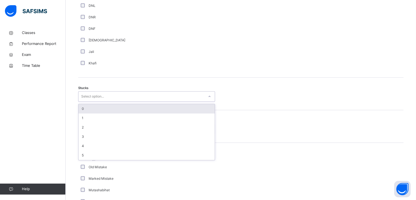
click at [92, 98] on div "Select option..." at bounding box center [92, 96] width 23 height 10
click at [87, 113] on div "0" at bounding box center [146, 108] width 136 height 9
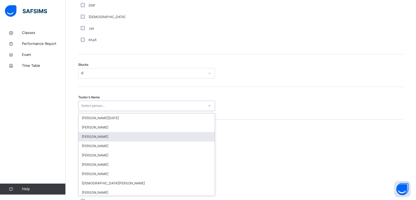
click at [90, 111] on div "option [PERSON_NAME] focused, 3 of 88. 88 results available. Use Up and Down to…" at bounding box center [146, 105] width 137 height 10
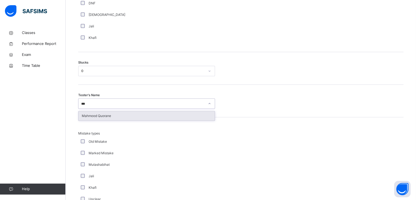
type input "****"
click at [94, 120] on div "Mahmood Quorane" at bounding box center [146, 115] width 136 height 9
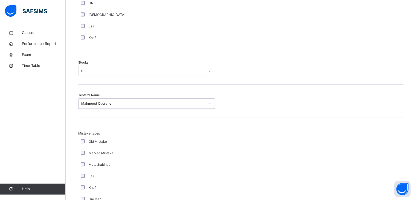
scroll to position [527, 0]
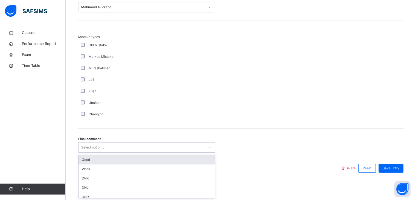
click at [98, 146] on div "Select option..." at bounding box center [92, 147] width 23 height 10
click at [92, 158] on div "Good" at bounding box center [146, 159] width 136 height 9
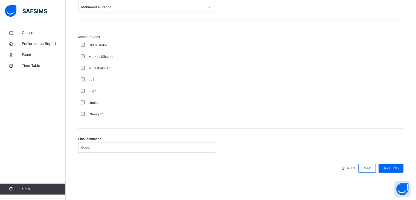
click at [390, 174] on div "Save Entry" at bounding box center [390, 168] width 28 height 14
click at [390, 170] on div "Save Entry" at bounding box center [390, 168] width 25 height 9
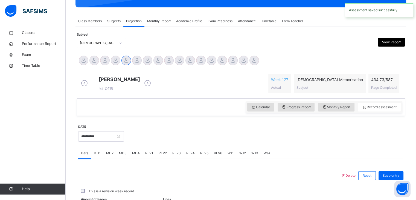
scroll to position [211, 0]
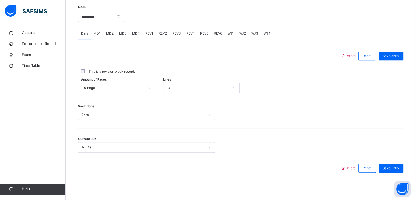
click at [148, 32] on span "REV1" at bounding box center [149, 33] width 8 height 5
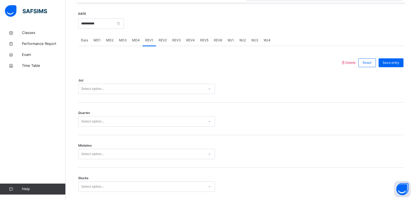
scroll to position [200, 0]
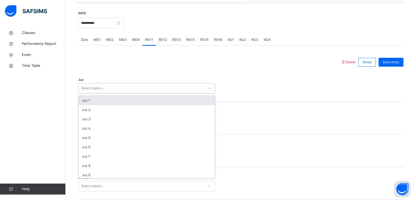
click at [95, 89] on div "Select option..." at bounding box center [92, 88] width 23 height 10
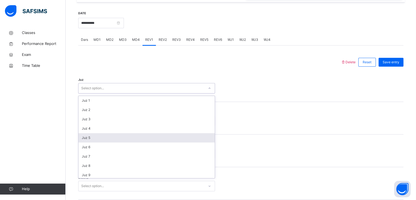
click at [93, 139] on div "Juz 5" at bounding box center [146, 137] width 136 height 9
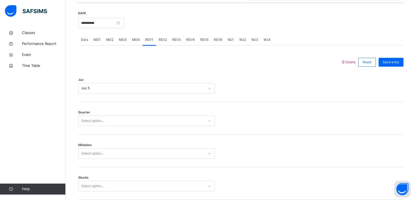
click at [93, 139] on div "Mistakes Select option..." at bounding box center [240, 150] width 325 height 33
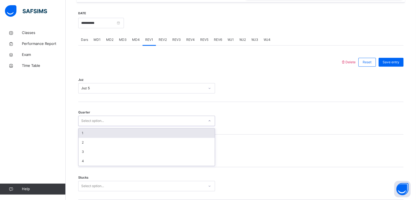
click at [91, 126] on div "Select option..." at bounding box center [92, 120] width 23 height 10
click at [89, 138] on div "1" at bounding box center [146, 132] width 136 height 9
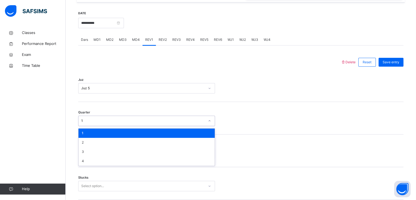
click at [92, 126] on div "1" at bounding box center [146, 120] width 137 height 10
click at [90, 151] on div "3" at bounding box center [146, 151] width 136 height 9
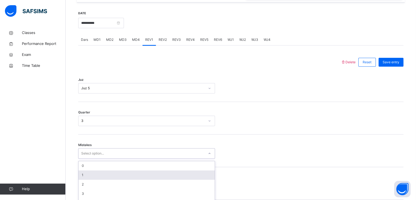
scroll to position [233, 0]
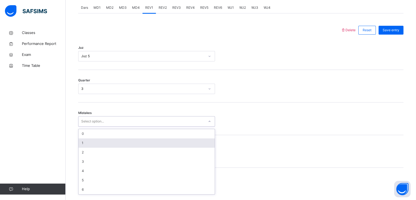
click at [90, 126] on div "option 1 focused, 2 of 7. 7 results available. Use Up and Down to choose option…" at bounding box center [146, 121] width 137 height 10
click at [89, 147] on div "1" at bounding box center [146, 142] width 136 height 9
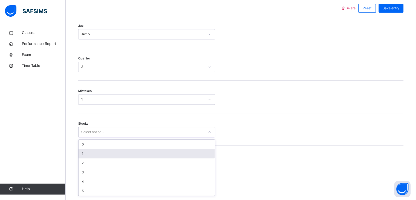
scroll to position [256, 0]
click at [90, 135] on div "option 1 focused, 2 of 6. 6 results available. Use Up and Down to choose option…" at bounding box center [146, 130] width 137 height 10
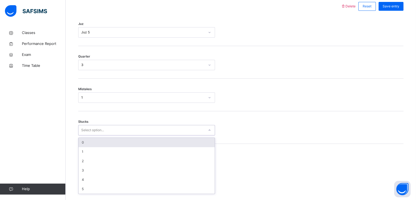
click at [94, 147] on div "0" at bounding box center [146, 142] width 136 height 9
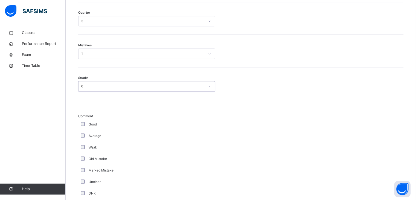
scroll to position [301, 0]
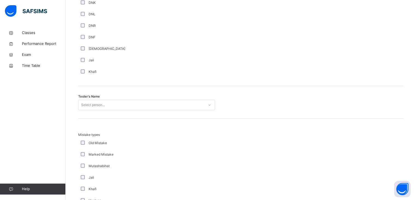
click at [89, 110] on div "Select person..." at bounding box center [146, 105] width 137 height 10
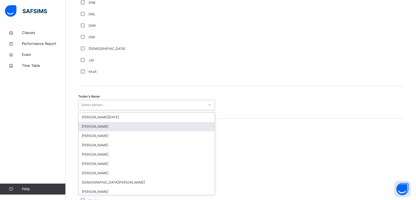
scroll to position [491, 0]
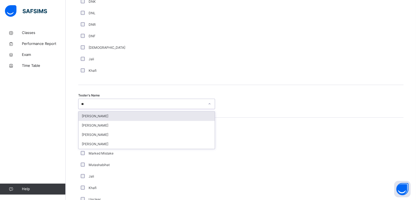
type input "***"
click at [89, 120] on div "[PERSON_NAME]" at bounding box center [146, 115] width 136 height 9
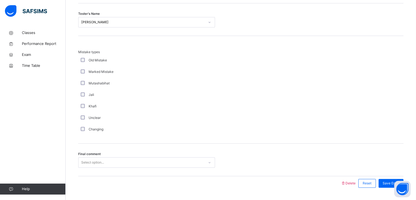
scroll to position [592, 0]
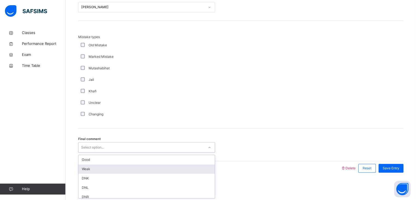
click at [98, 152] on div "option Weak focused, 2 of 6. 6 results available. Use Up and Down to choose opt…" at bounding box center [146, 147] width 137 height 10
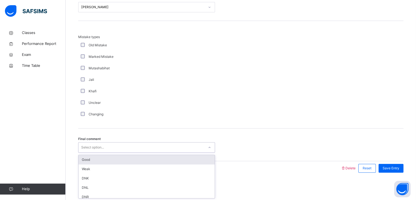
click at [96, 160] on div "Good" at bounding box center [146, 159] width 136 height 9
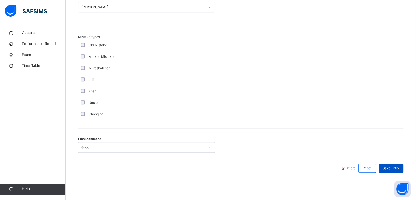
click at [393, 168] on span "Save Entry" at bounding box center [391, 167] width 17 height 5
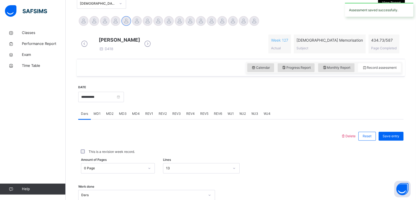
scroll to position [124, 0]
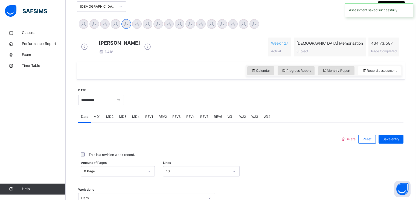
click at [162, 119] on span "REV2" at bounding box center [163, 116] width 8 height 5
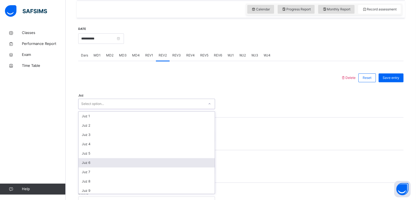
click at [116, 109] on div "option Juz 6 focused, 6 of 30. 30 results available. Use Up and Down to choose …" at bounding box center [146, 103] width 137 height 10
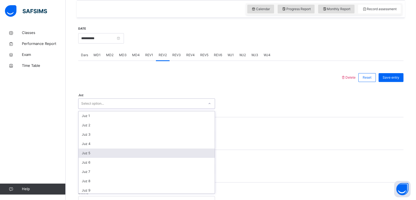
click at [101, 158] on div "Juz 5" at bounding box center [146, 152] width 136 height 9
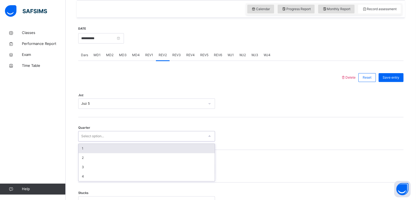
click at [101, 139] on div "Select option..." at bounding box center [92, 136] width 23 height 10
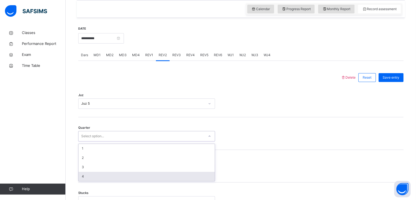
click at [86, 178] on div "4" at bounding box center [146, 175] width 136 height 9
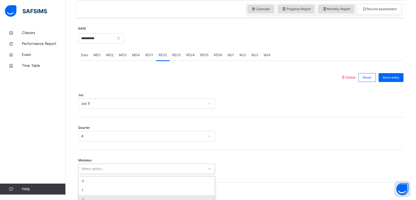
scroll to position [233, 0]
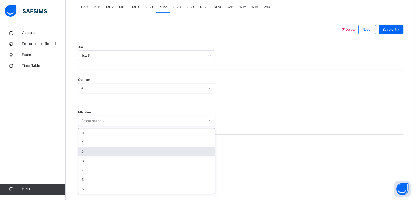
click at [88, 126] on div "option 2 focused, 3 of 7. 7 results available. Use Up and Down to choose option…" at bounding box center [146, 120] width 137 height 10
click at [86, 155] on div "2" at bounding box center [146, 151] width 136 height 9
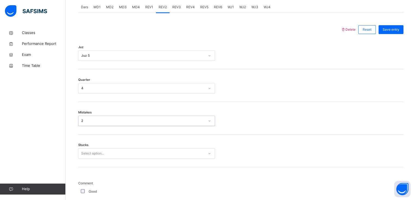
scroll to position [268, 0]
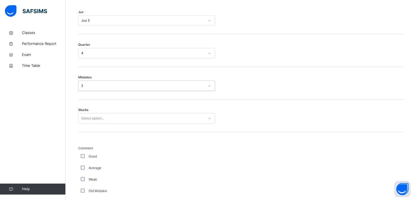
click at [90, 123] on div "Select option..." at bounding box center [146, 118] width 137 height 10
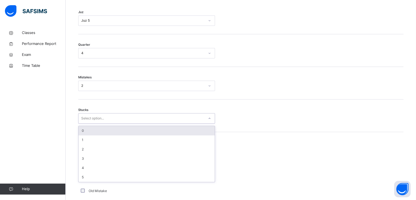
click at [89, 134] on div "0" at bounding box center [146, 130] width 136 height 9
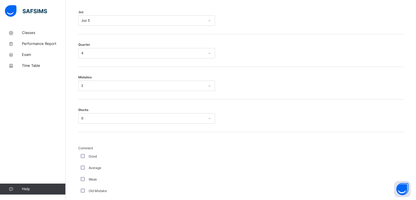
click at [82, 182] on div "Weak" at bounding box center [147, 179] width 134 height 5
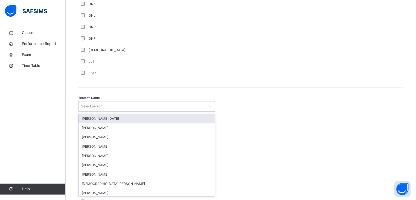
scroll to position [491, 0]
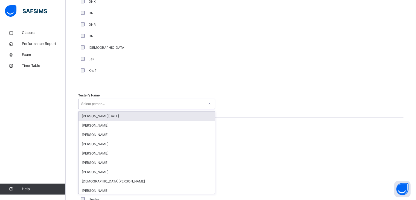
click at [101, 109] on div "Select person..." at bounding box center [93, 103] width 24 height 10
type input "***"
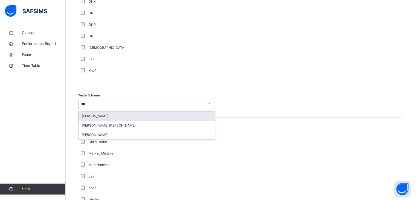
click at [105, 117] on div "[PERSON_NAME]" at bounding box center [146, 115] width 136 height 9
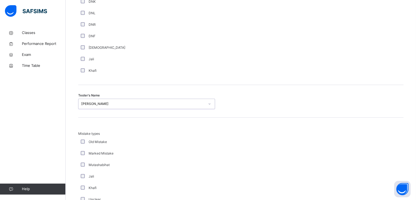
scroll to position [592, 0]
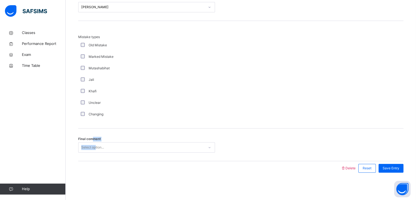
drag, startPoint x: 94, startPoint y: 139, endPoint x: 95, endPoint y: 146, distance: 6.8
click at [95, 146] on div "Final comment Select option..." at bounding box center [146, 147] width 137 height 10
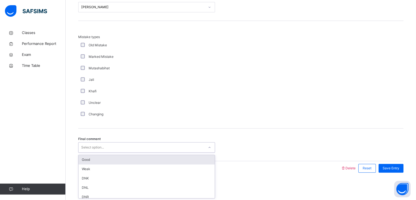
click at [95, 146] on div "Select option..." at bounding box center [92, 147] width 23 height 10
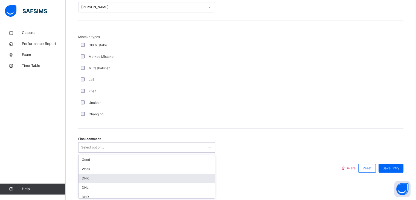
click at [90, 178] on div "DNK" at bounding box center [146, 177] width 136 height 9
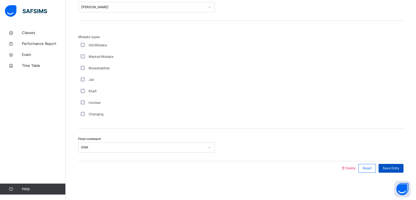
click at [396, 168] on span "Save Entry" at bounding box center [391, 167] width 17 height 5
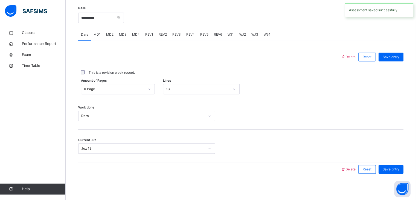
scroll to position [205, 0]
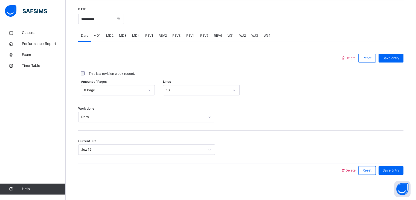
click at [176, 41] on div "REV3" at bounding box center [177, 35] width 14 height 11
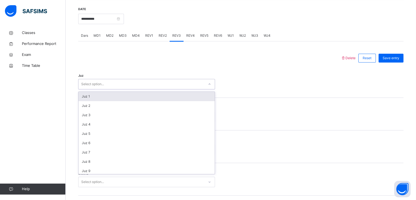
click at [117, 89] on div "Select option..." at bounding box center [146, 84] width 137 height 10
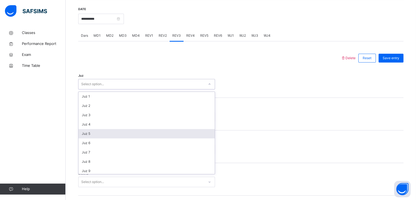
scroll to position [83, 0]
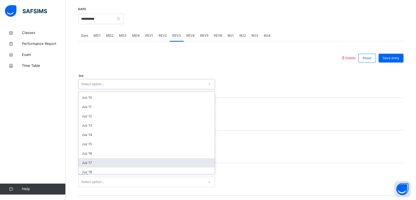
click at [91, 167] on div "Juz 17" at bounding box center [146, 162] width 136 height 9
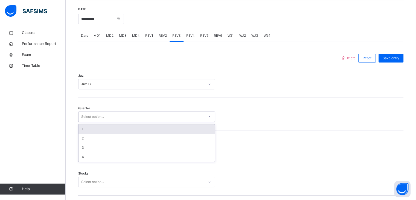
click at [92, 122] on div "Select option..." at bounding box center [92, 116] width 23 height 10
click at [92, 129] on div "1" at bounding box center [146, 128] width 136 height 9
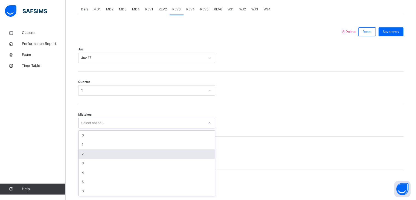
click at [92, 128] on div "option 2 focused, 3 of 7. 7 results available. Use Up and Down to choose option…" at bounding box center [146, 123] width 137 height 10
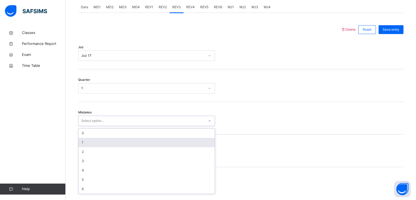
click at [90, 147] on div "1" at bounding box center [146, 142] width 136 height 9
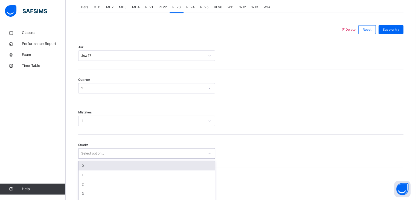
scroll to position [256, 0]
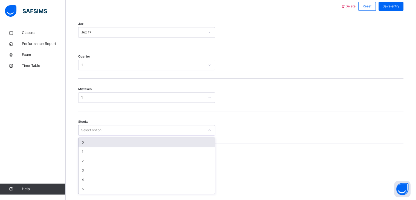
click at [91, 135] on div "option 0 focused, 1 of 6. 6 results available. Use Up and Down to choose option…" at bounding box center [146, 130] width 137 height 10
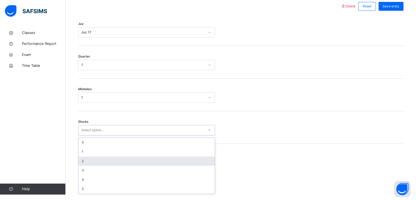
click at [86, 165] on div "2" at bounding box center [146, 160] width 136 height 9
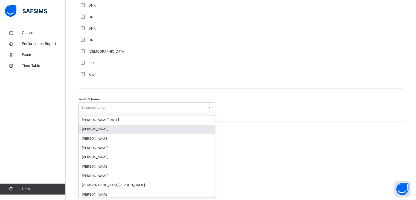
click at [91, 113] on div "option [PERSON_NAME] focused, 2 of 88. 88 results available. Use Up and Down to…" at bounding box center [146, 107] width 137 height 10
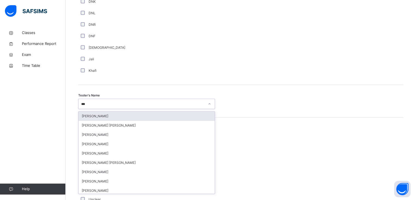
type input "****"
click at [103, 120] on div "[PERSON_NAME]" at bounding box center [146, 115] width 136 height 9
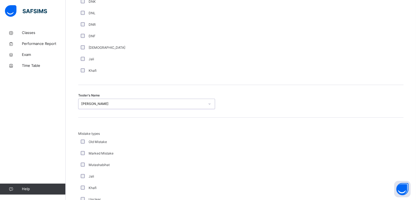
scroll to position [592, 0]
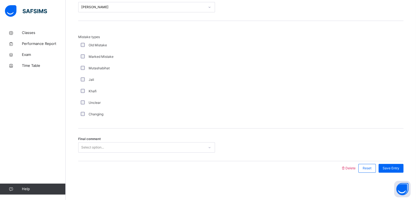
click at [84, 114] on div "Changing" at bounding box center [147, 114] width 134 height 5
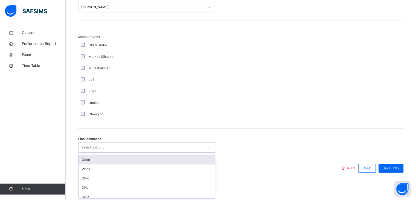
click at [95, 151] on div "Select option..." at bounding box center [92, 147] width 23 height 10
click at [93, 156] on div "Good" at bounding box center [146, 159] width 136 height 9
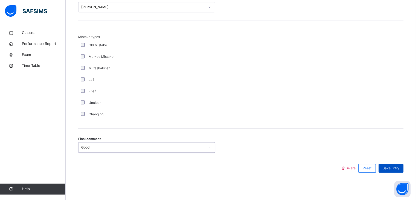
click at [391, 169] on span "Save Entry" at bounding box center [391, 167] width 17 height 5
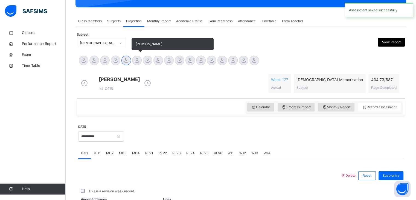
scroll to position [211, 0]
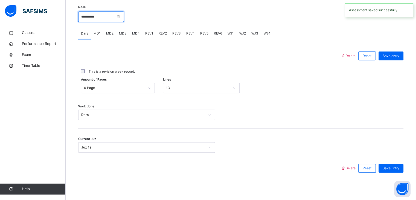
click at [95, 18] on input "**********" at bounding box center [101, 16] width 46 height 10
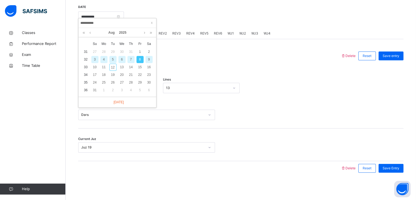
click at [133, 56] on div "7" at bounding box center [130, 59] width 7 height 7
type input "**********"
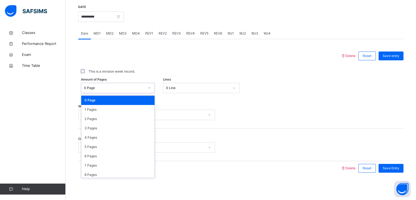
click at [109, 88] on div "0 Page" at bounding box center [114, 87] width 61 height 5
click at [91, 109] on div "1 Pages" at bounding box center [117, 109] width 73 height 9
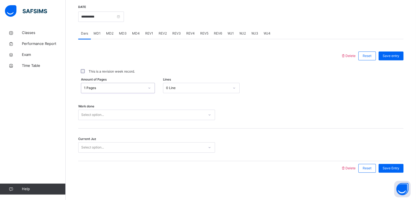
click at [183, 88] on div "0 Line" at bounding box center [197, 87] width 63 height 5
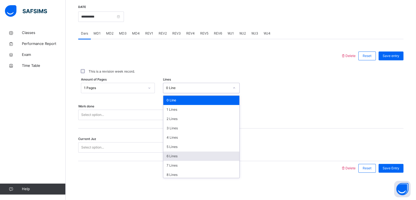
click at [184, 153] on div "6 Lines" at bounding box center [201, 155] width 76 height 9
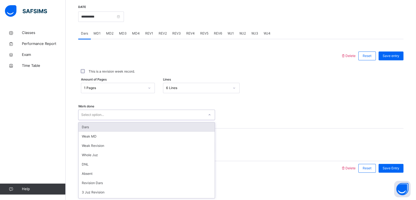
click at [136, 115] on div "Select option..." at bounding box center [141, 114] width 126 height 8
click at [113, 129] on div "Dars" at bounding box center [146, 126] width 136 height 9
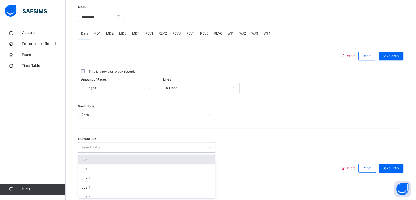
click at [104, 152] on div "Select option..." at bounding box center [146, 147] width 137 height 10
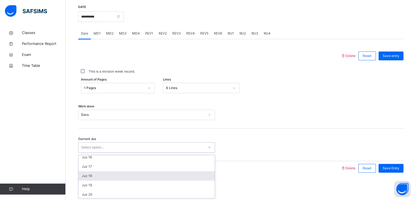
scroll to position [148, 0]
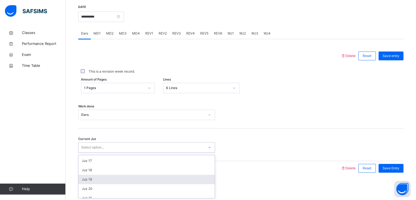
click at [94, 177] on div "Juz 19" at bounding box center [146, 178] width 136 height 9
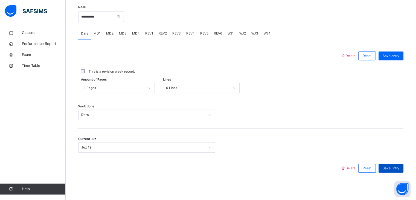
click at [394, 167] on span "Save Entry" at bounding box center [391, 167] width 17 height 5
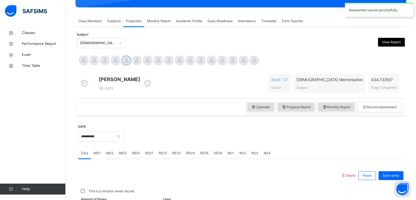
scroll to position [211, 0]
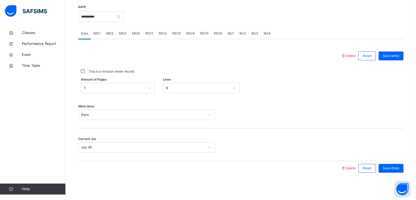
click at [127, 31] on div "MD3" at bounding box center [122, 33] width 13 height 11
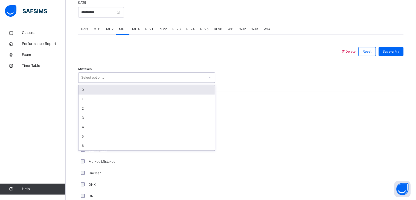
click at [96, 79] on div "Select option..." at bounding box center [92, 77] width 23 height 10
click at [89, 94] on div "0" at bounding box center [146, 89] width 136 height 9
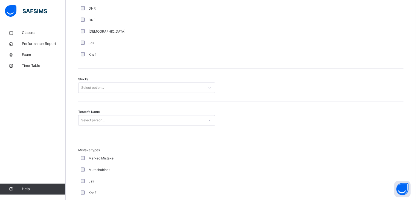
scroll to position [410, 0]
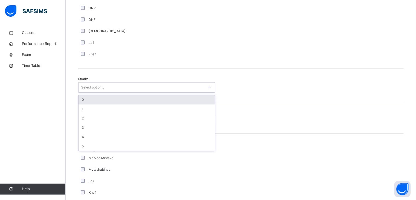
click at [96, 90] on div "Select option..." at bounding box center [92, 87] width 23 height 10
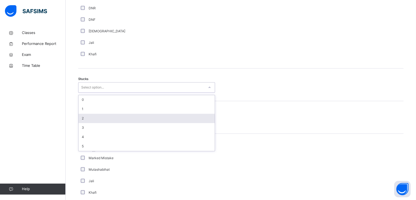
click at [86, 119] on div "2" at bounding box center [146, 117] width 136 height 9
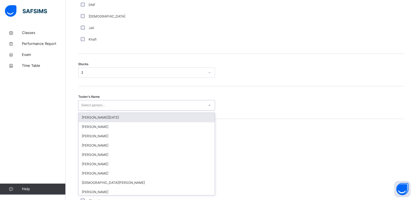
scroll to position [427, 0]
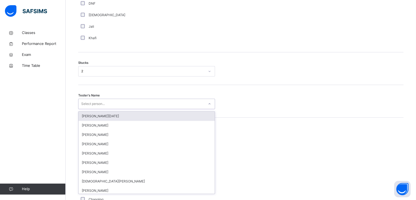
click at [86, 109] on div "option [PERSON_NAME][DATE] focused, 1 of 88. 88 results available. Use Up and D…" at bounding box center [146, 103] width 137 height 10
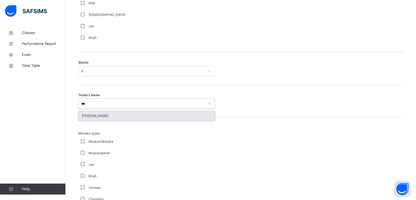
type input "****"
click at [86, 119] on div "[PERSON_NAME]" at bounding box center [146, 115] width 136 height 9
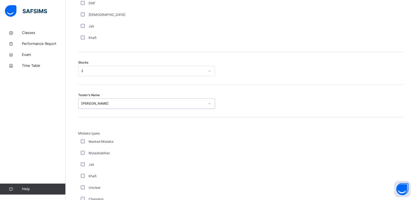
scroll to position [527, 0]
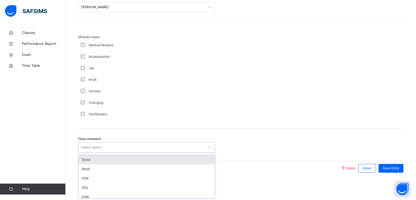
click at [89, 144] on div "Select option..." at bounding box center [92, 147] width 23 height 10
click at [93, 158] on div "Good" at bounding box center [146, 159] width 136 height 9
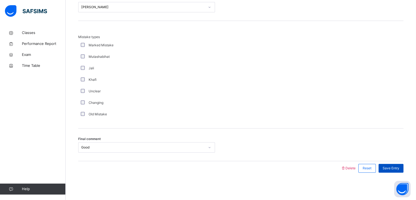
click at [393, 170] on span "Save Entry" at bounding box center [391, 167] width 17 height 5
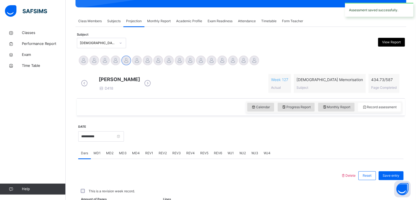
scroll to position [211, 0]
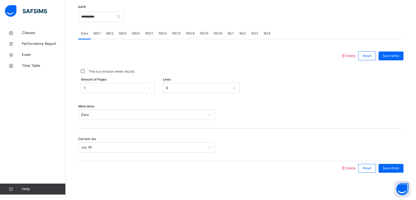
click at [136, 30] on div "MD4" at bounding box center [135, 33] width 13 height 11
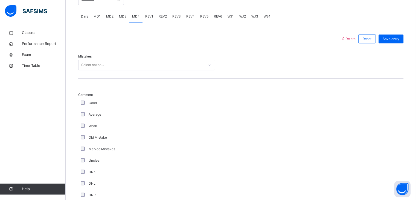
scroll to position [223, 0]
click at [96, 70] on div "Select option..." at bounding box center [92, 65] width 23 height 10
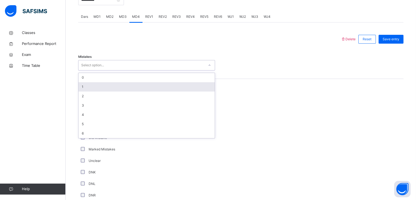
click at [88, 87] on div "1" at bounding box center [146, 86] width 136 height 9
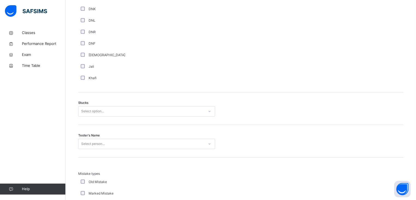
scroll to position [419, 0]
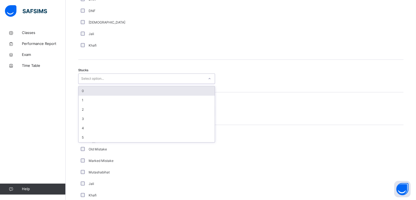
click at [88, 84] on div "Select option..." at bounding box center [92, 78] width 23 height 10
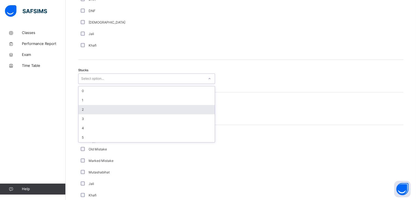
click at [92, 109] on div "2" at bounding box center [146, 109] width 136 height 9
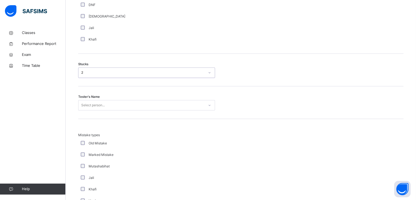
click at [91, 110] on div "Select person..." at bounding box center [146, 105] width 137 height 10
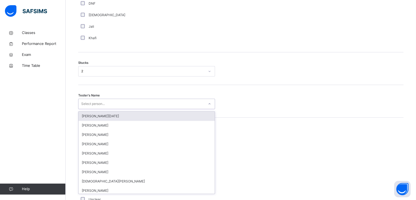
scroll to position [427, 0]
type input "***"
click at [89, 119] on div "[PERSON_NAME]" at bounding box center [146, 115] width 136 height 9
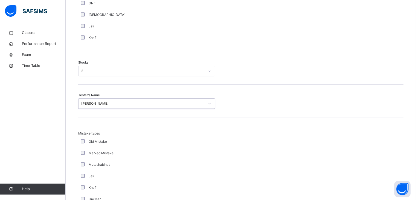
scroll to position [527, 0]
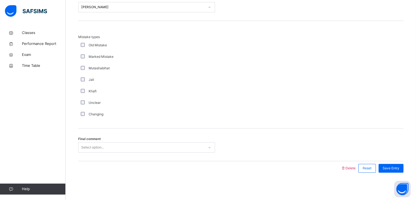
drag, startPoint x: 109, startPoint y: 140, endPoint x: 110, endPoint y: 142, distance: 2.9
click at [110, 142] on div "Final comment Select option..." at bounding box center [240, 144] width 325 height 33
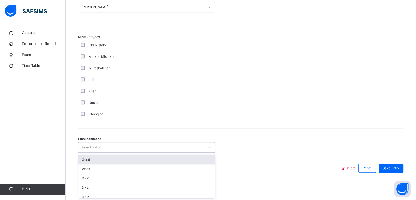
drag, startPoint x: 110, startPoint y: 142, endPoint x: 96, endPoint y: 157, distance: 20.3
click at [96, 152] on div "option Good focused, 1 of 6. 6 results available. Use Up and Down to choose opt…" at bounding box center [146, 147] width 137 height 10
click at [96, 157] on div "Good" at bounding box center [146, 159] width 136 height 9
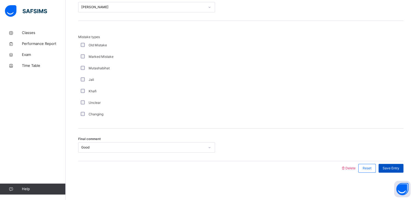
click at [394, 172] on div "Save Entry" at bounding box center [390, 168] width 25 height 9
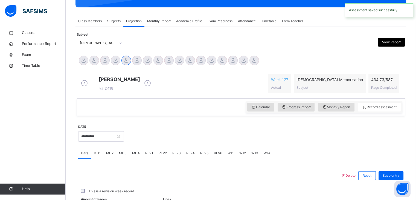
scroll to position [211, 0]
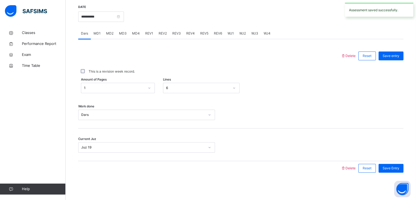
click at [148, 30] on div "REV1" at bounding box center [148, 33] width 13 height 11
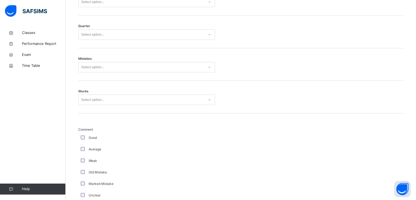
scroll to position [254, 0]
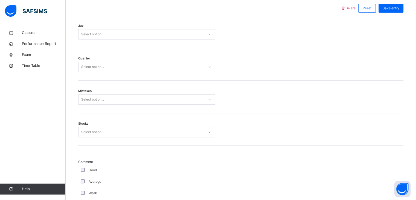
click at [126, 39] on div "Select option..." at bounding box center [141, 34] width 126 height 8
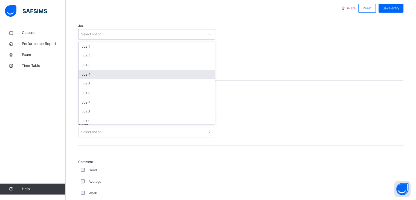
click at [105, 75] on div "Juz 4" at bounding box center [146, 74] width 136 height 9
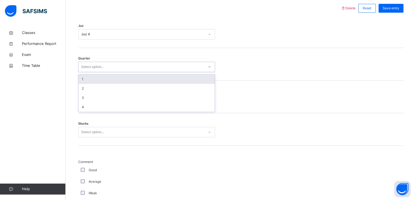
click at [102, 71] on div "Select option..." at bounding box center [92, 67] width 23 height 10
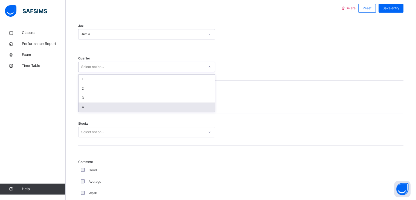
click at [87, 112] on div "4" at bounding box center [146, 106] width 136 height 9
click at [92, 104] on div "Select option..." at bounding box center [92, 99] width 23 height 10
click at [83, 115] on div "0" at bounding box center [146, 111] width 136 height 9
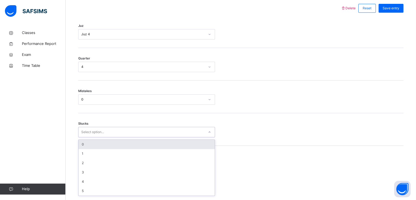
click at [87, 137] on div "Select option..." at bounding box center [92, 132] width 23 height 10
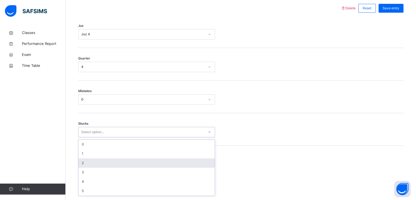
click at [91, 167] on div "2" at bounding box center [146, 162] width 136 height 9
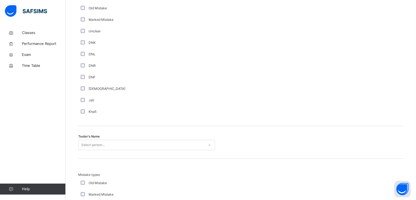
scroll to position [451, 0]
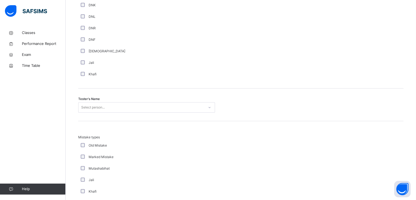
click at [91, 112] on div "Select person..." at bounding box center [146, 107] width 137 height 10
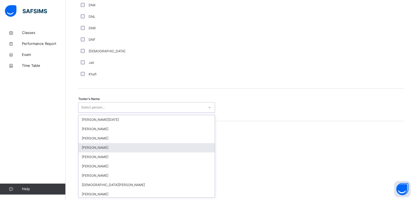
scroll to position [491, 0]
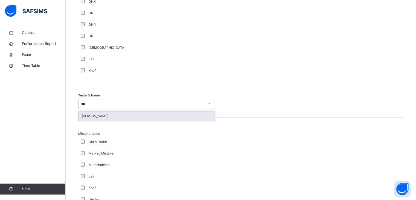
type input "****"
click at [89, 119] on div "[PERSON_NAME]" at bounding box center [146, 115] width 136 height 9
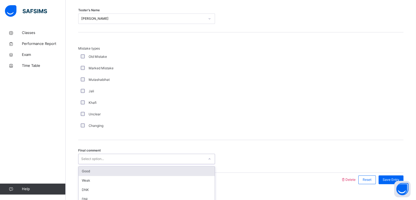
scroll to position [592, 0]
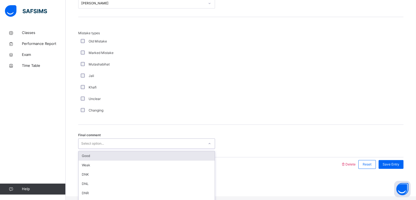
click at [92, 148] on div "option Good focused, 1 of 6. 6 results available. Use Up and Down to choose opt…" at bounding box center [146, 143] width 137 height 10
click at [92, 160] on div "Good" at bounding box center [146, 155] width 136 height 9
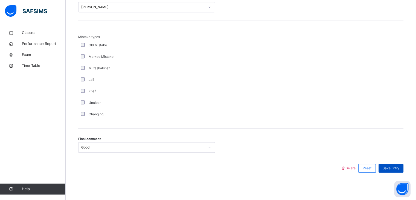
click at [394, 167] on span "Save Entry" at bounding box center [391, 167] width 17 height 5
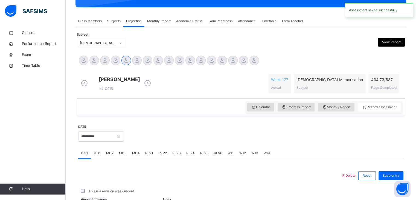
scroll to position [211, 0]
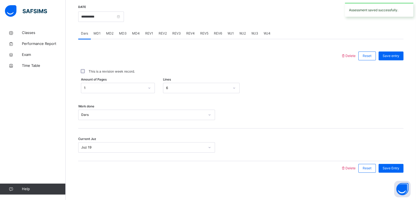
click at [162, 31] on span "REV2" at bounding box center [163, 33] width 8 height 5
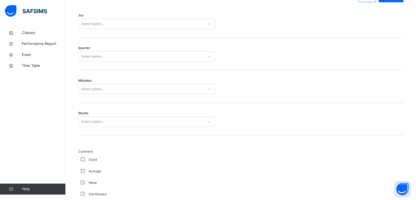
scroll to position [264, 0]
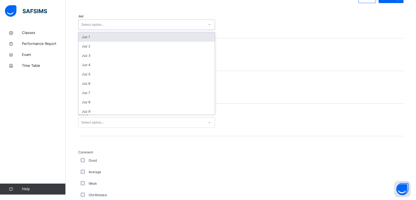
click at [134, 28] on div "Select option..." at bounding box center [141, 25] width 126 height 8
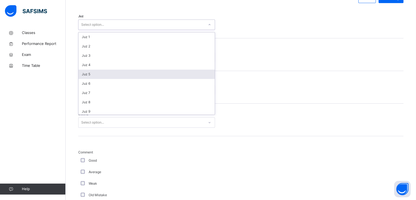
click at [102, 79] on div "Juz 5" at bounding box center [146, 73] width 136 height 9
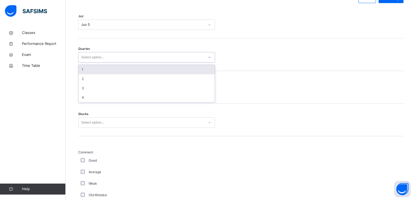
click at [94, 62] on div "Select option..." at bounding box center [92, 57] width 23 height 10
click at [88, 74] on div "1" at bounding box center [146, 69] width 136 height 9
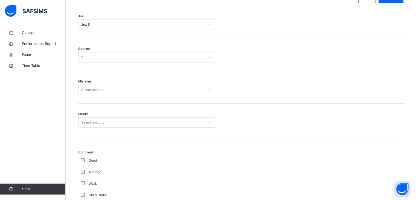
click at [88, 76] on div "Mistakes Select option..." at bounding box center [240, 87] width 325 height 33
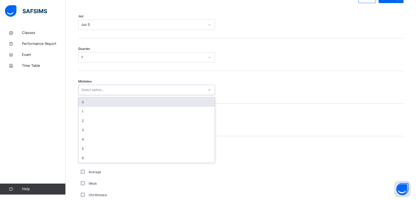
click at [91, 94] on div "Select option..." at bounding box center [92, 90] width 23 height 10
click at [84, 106] on div "0" at bounding box center [146, 101] width 136 height 9
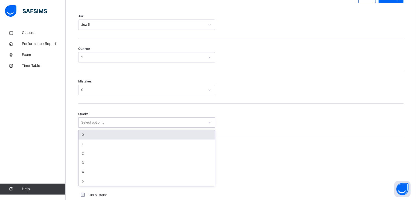
click at [88, 123] on div "Select option..." at bounding box center [92, 122] width 23 height 10
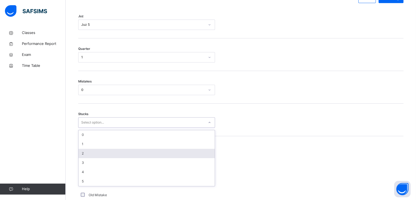
click at [86, 156] on div "2" at bounding box center [146, 152] width 136 height 9
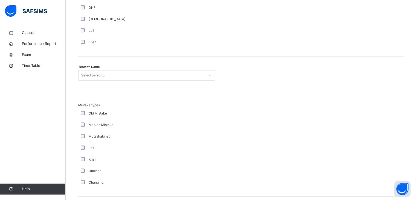
scroll to position [548, 0]
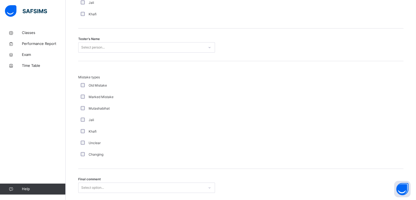
click at [108, 52] on div "Select person..." at bounding box center [141, 47] width 126 height 8
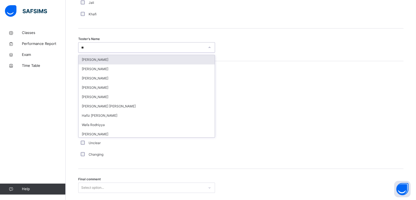
type input "***"
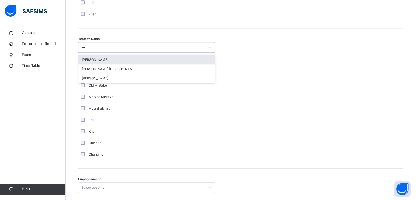
click at [103, 64] on div "[PERSON_NAME]" at bounding box center [146, 59] width 136 height 9
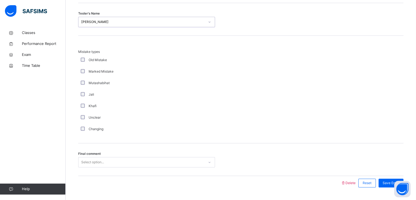
scroll to position [592, 0]
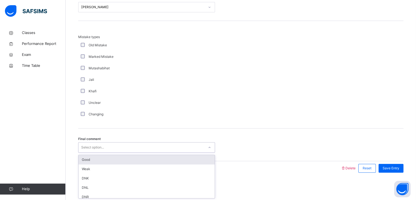
click at [90, 147] on div "Select option..." at bounding box center [92, 147] width 23 height 10
click at [94, 163] on div "Good" at bounding box center [146, 159] width 136 height 9
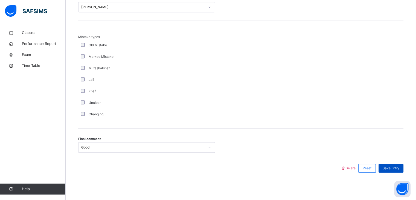
click at [396, 164] on div "Save Entry" at bounding box center [390, 168] width 25 height 9
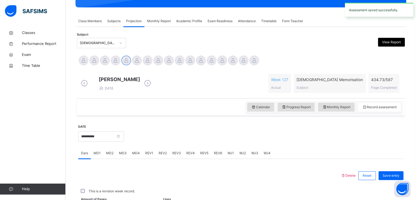
scroll to position [211, 0]
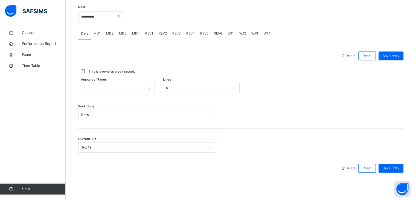
click at [176, 34] on span "REV3" at bounding box center [176, 33] width 8 height 5
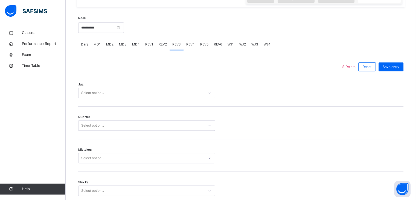
scroll to position [195, 0]
click at [121, 94] on div "Select option..." at bounding box center [141, 94] width 126 height 8
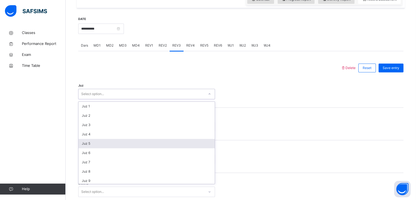
click at [95, 145] on div "Juz 5" at bounding box center [146, 143] width 136 height 9
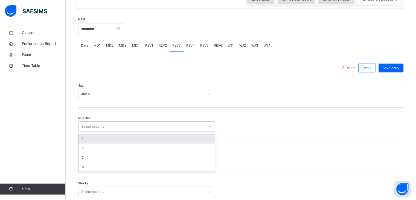
click at [96, 132] on div "Select option..." at bounding box center [92, 126] width 23 height 10
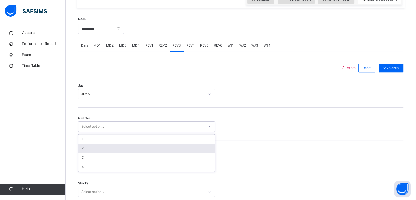
click at [91, 148] on div "2" at bounding box center [146, 147] width 136 height 9
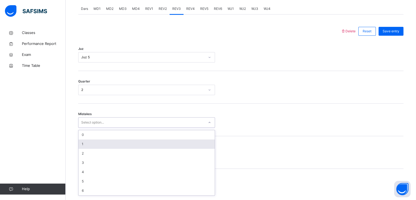
click at [90, 127] on div "option 1 focused, 2 of 7. 7 results available. Use Up and Down to choose option…" at bounding box center [146, 122] width 137 height 10
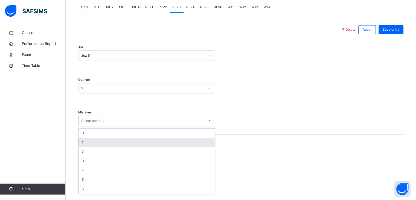
click at [84, 147] on div "1" at bounding box center [146, 142] width 136 height 9
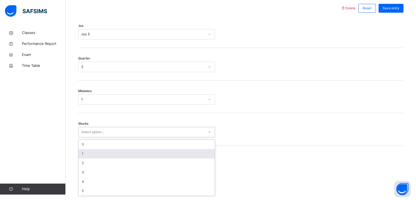
scroll to position [256, 0]
click at [90, 135] on div "option 1 focused, 2 of 6. 6 results available. Use Up and Down to choose option…" at bounding box center [146, 130] width 137 height 10
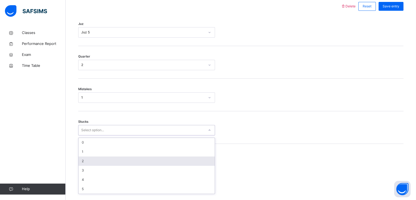
click at [88, 165] on div "2" at bounding box center [146, 160] width 136 height 9
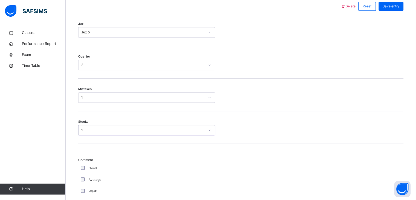
click at [82, 170] on div "Good" at bounding box center [147, 167] width 134 height 5
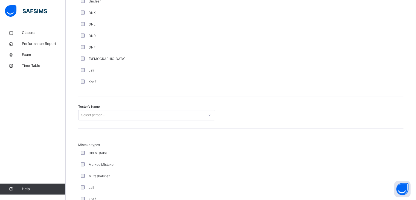
scroll to position [509, 0]
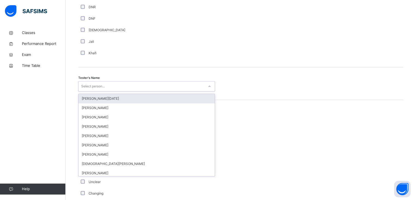
click at [99, 91] on div "Select person..." at bounding box center [93, 86] width 24 height 10
type input "***"
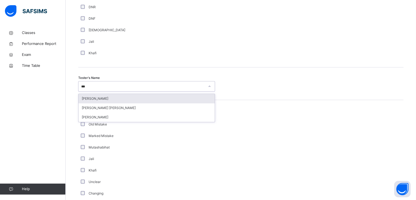
click at [101, 103] on div "[PERSON_NAME]" at bounding box center [146, 98] width 136 height 9
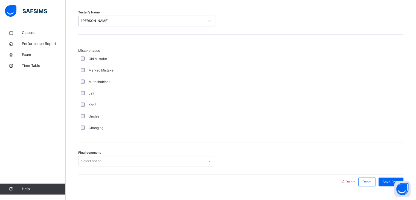
scroll to position [575, 0]
click at [82, 130] on div "Changing" at bounding box center [146, 127] width 137 height 11
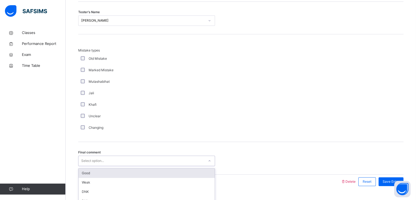
scroll to position [592, 0]
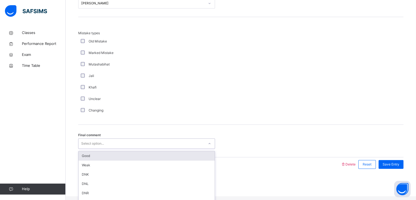
click at [99, 148] on div "option Good focused, 1 of 6. 6 results available. Use Up and Down to choose opt…" at bounding box center [146, 143] width 137 height 10
click at [95, 159] on div "Good" at bounding box center [146, 155] width 136 height 9
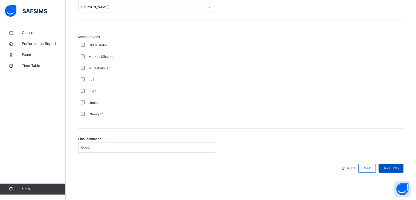
click at [391, 167] on span "Save Entry" at bounding box center [391, 167] width 17 height 5
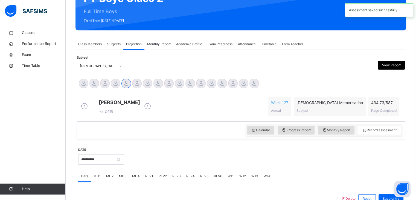
scroll to position [108, 0]
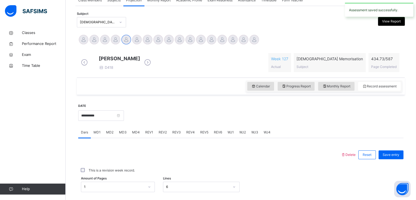
click at [185, 136] on div "REV4" at bounding box center [190, 132] width 14 height 11
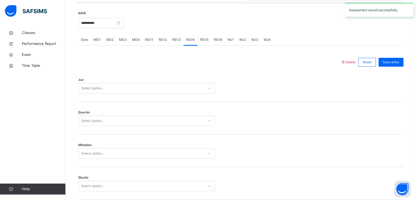
scroll to position [201, 0]
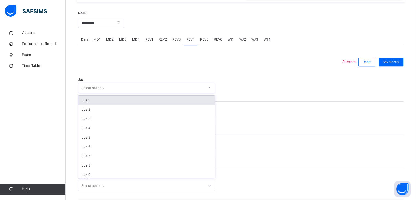
click at [163, 90] on div "Select option..." at bounding box center [141, 88] width 126 height 8
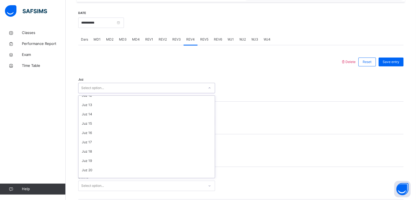
scroll to position [113, 0]
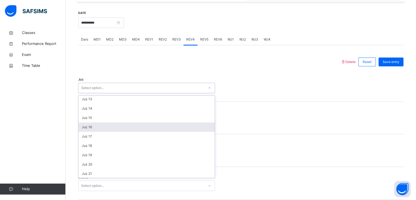
click at [108, 128] on div "Juz 16" at bounding box center [146, 126] width 136 height 9
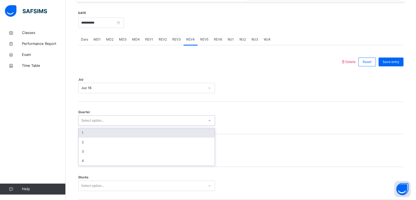
click at [107, 125] on div "Select option..." at bounding box center [141, 120] width 126 height 8
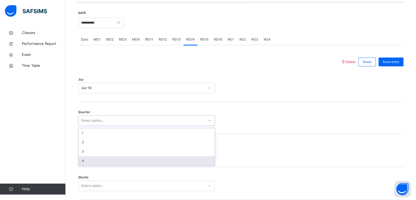
click at [82, 164] on div "4" at bounding box center [146, 160] width 136 height 9
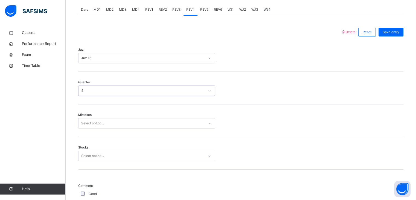
click at [98, 128] on div "Select option..." at bounding box center [146, 123] width 137 height 10
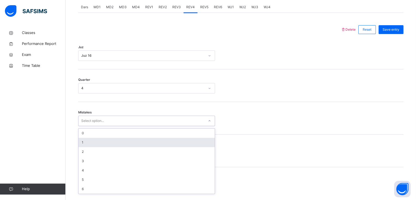
click at [92, 147] on div "1" at bounding box center [146, 142] width 136 height 9
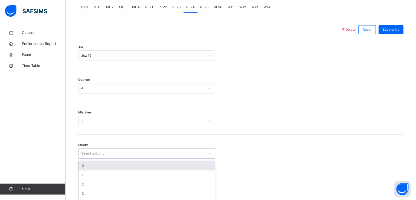
scroll to position [256, 0]
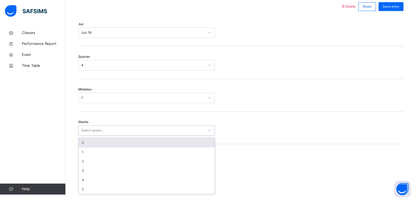
click at [91, 135] on div "option 0 focused, 1 of 6. 6 results available. Use Up and Down to choose option…" at bounding box center [146, 130] width 137 height 10
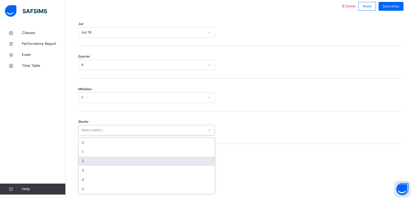
click at [85, 162] on div "2" at bounding box center [146, 160] width 136 height 9
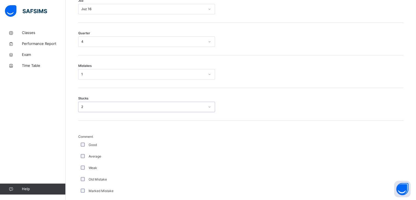
scroll to position [279, 0]
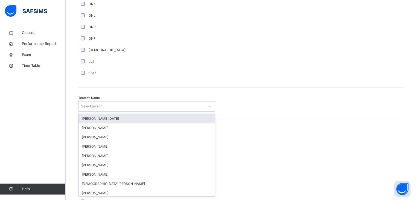
click at [89, 111] on div "option [PERSON_NAME][DATE] focused, 1 of 88. 88 results available. Use Up and D…" at bounding box center [146, 106] width 137 height 10
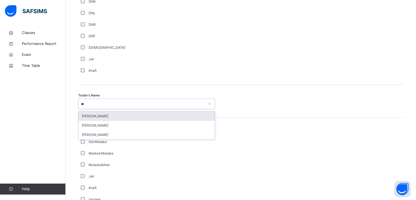
type input "***"
click at [96, 119] on div "[PERSON_NAME]" at bounding box center [146, 115] width 136 height 9
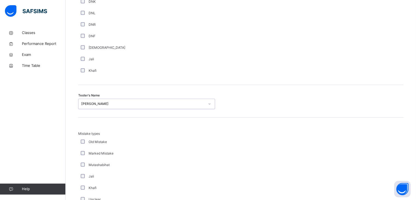
scroll to position [592, 0]
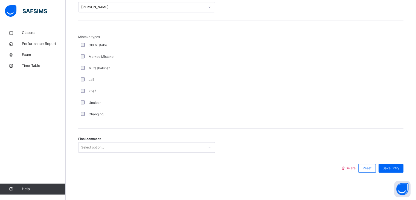
click at [113, 148] on div "Select option..." at bounding box center [141, 147] width 126 height 8
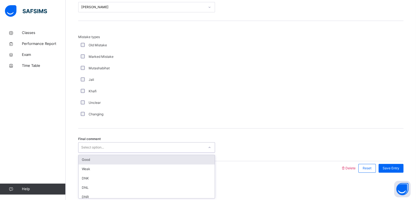
click at [98, 157] on div "Good" at bounding box center [146, 159] width 136 height 9
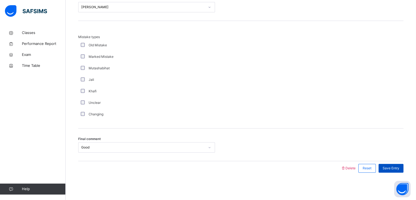
click at [395, 168] on span "Save Entry" at bounding box center [391, 167] width 17 height 5
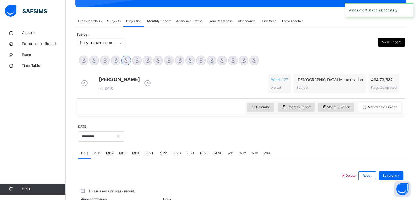
scroll to position [211, 0]
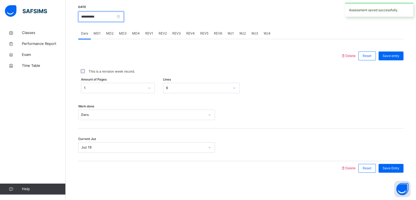
click at [99, 17] on input "**********" at bounding box center [101, 16] width 46 height 10
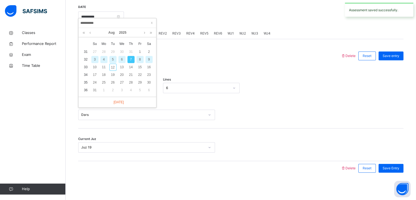
click at [125, 56] on div "6" at bounding box center [121, 59] width 7 height 7
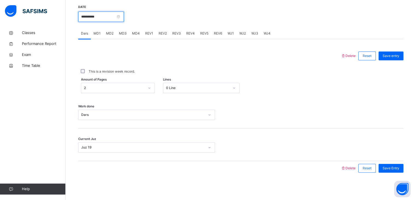
click at [110, 17] on input "**********" at bounding box center [101, 16] width 46 height 10
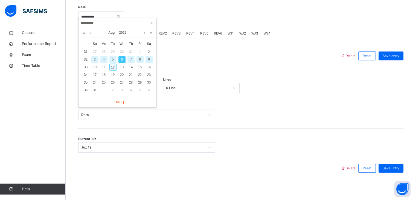
click at [111, 63] on div "12" at bounding box center [112, 66] width 7 height 7
type input "**********"
